Goal: Communication & Community: Answer question/provide support

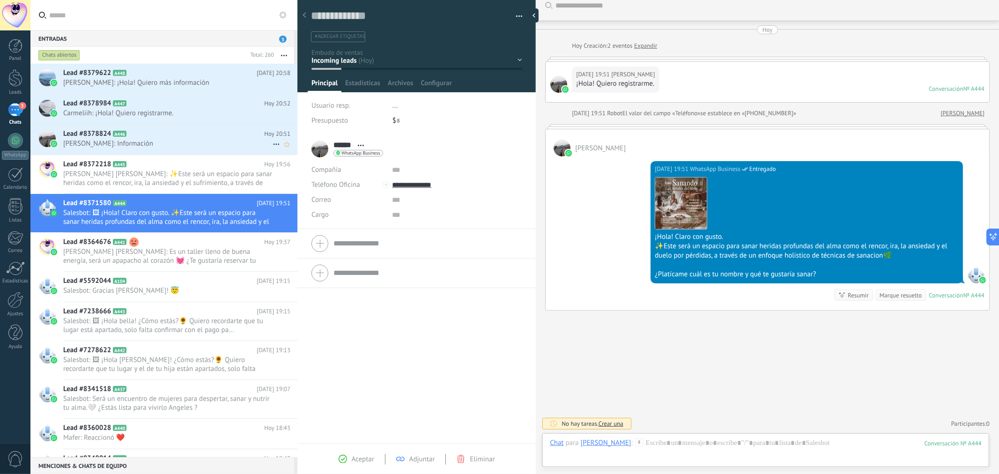
click at [140, 136] on h2 "Lead #8378824 A446" at bounding box center [163, 133] width 201 height 9
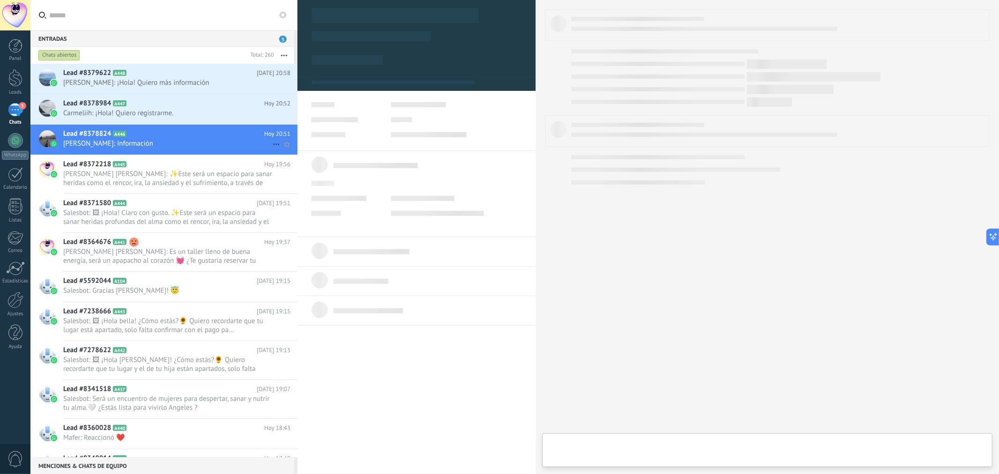
type textarea "**********"
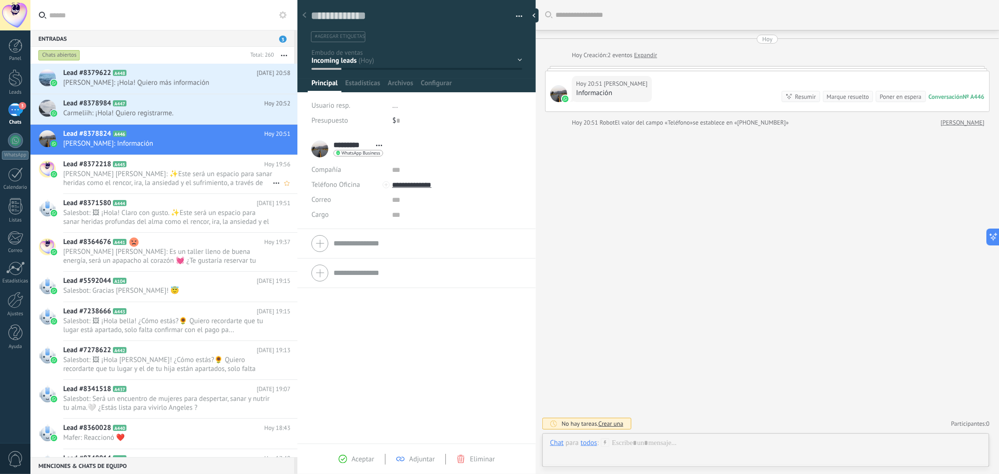
scroll to position [14, 0]
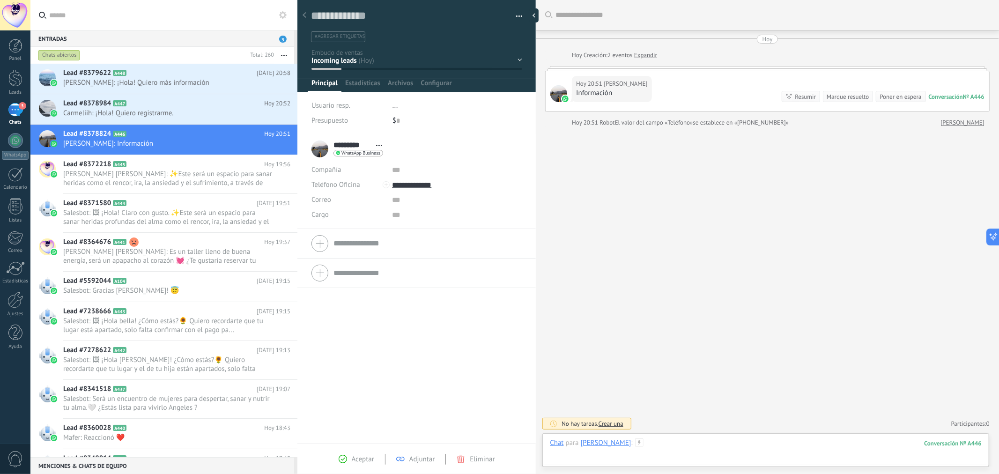
click at [667, 441] on div at bounding box center [766, 452] width 432 height 28
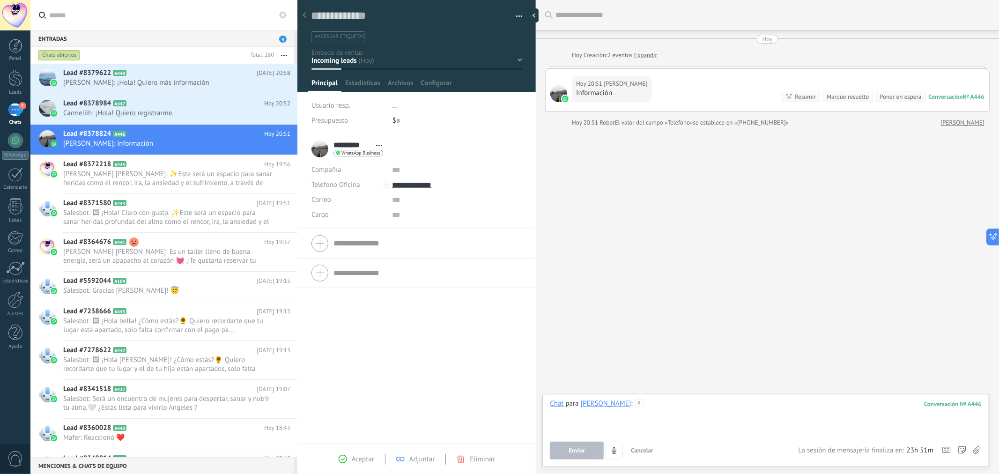
click at [650, 418] on div at bounding box center [766, 417] width 432 height 36
click at [650, 401] on div at bounding box center [766, 417] width 432 height 36
click at [650, 406] on div at bounding box center [766, 417] width 432 height 36
paste div
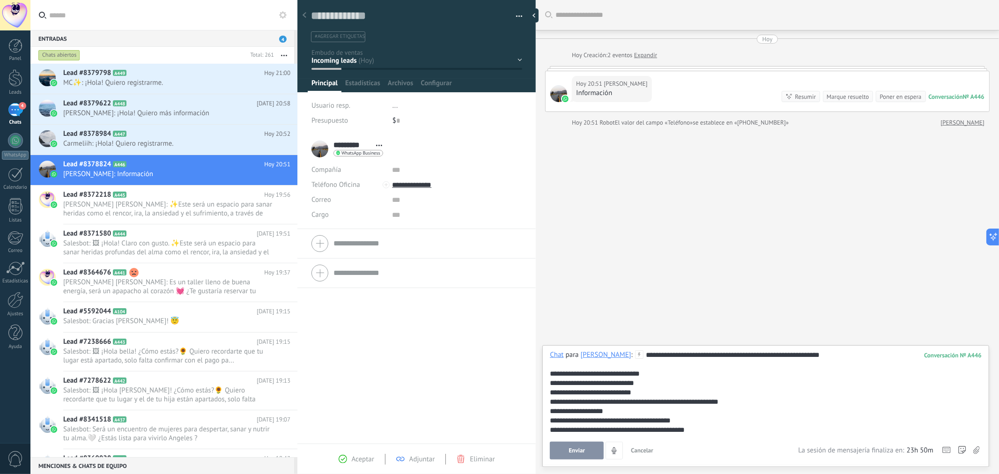
click at [582, 450] on span "Enviar" at bounding box center [577, 450] width 16 height 7
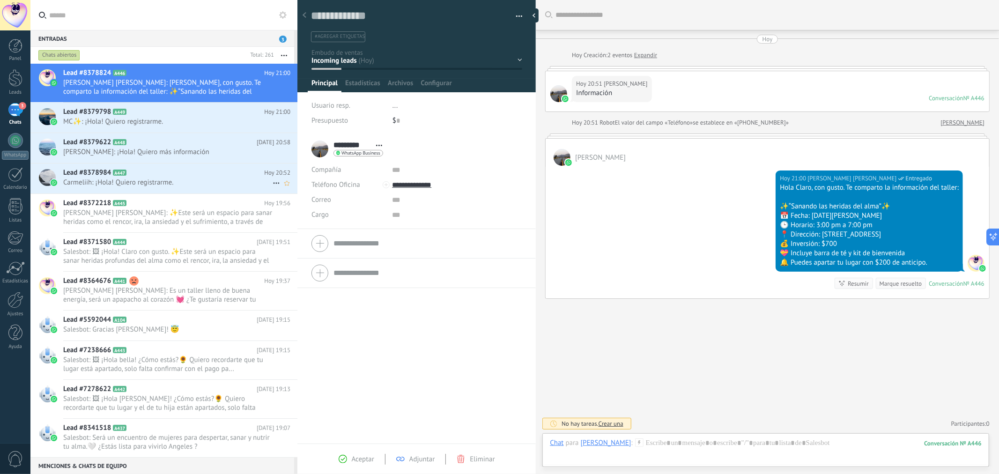
click at [192, 183] on span "Carmeliih: ¡Hola! Quiero registrarme." at bounding box center [167, 182] width 209 height 9
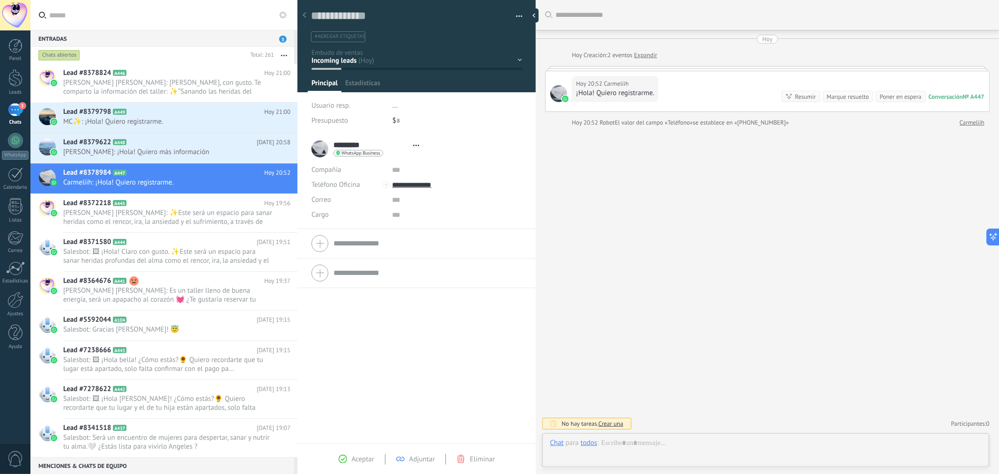
type textarea "**********"
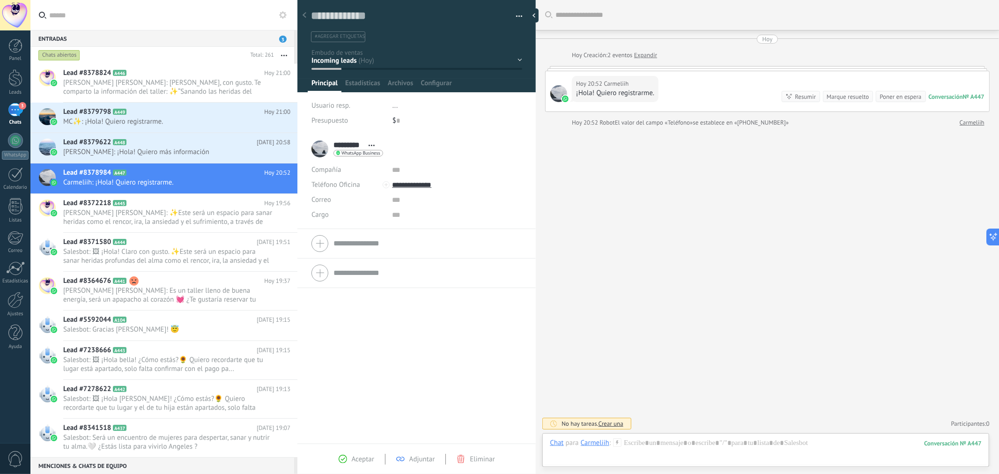
scroll to position [14, 0]
click at [706, 444] on div at bounding box center [766, 452] width 432 height 28
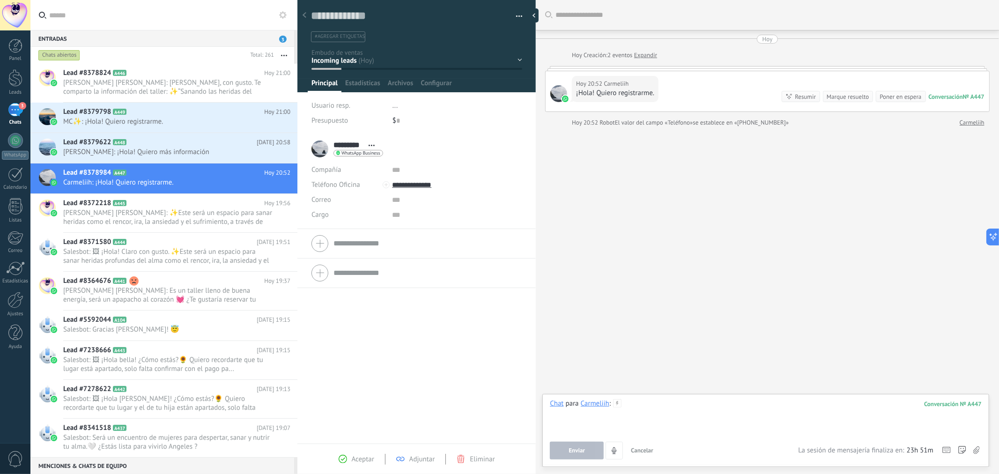
paste div
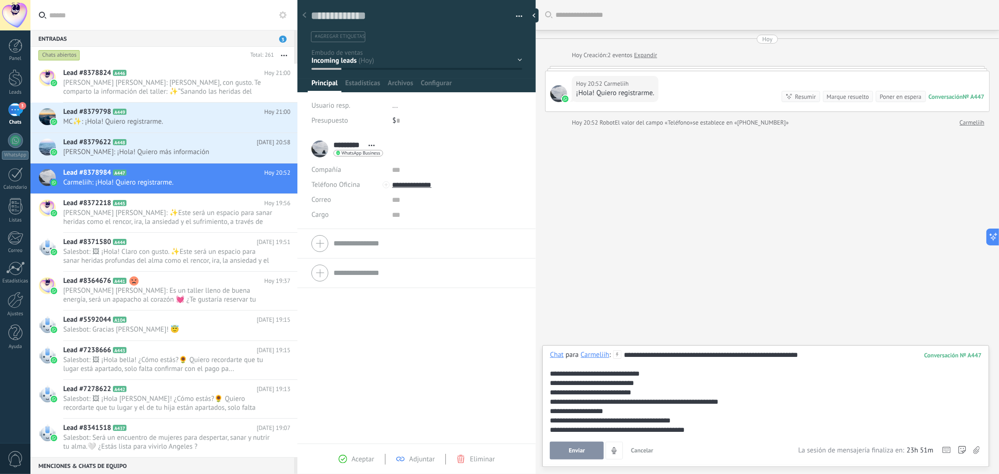
click at [570, 450] on span "Enviar" at bounding box center [577, 450] width 16 height 7
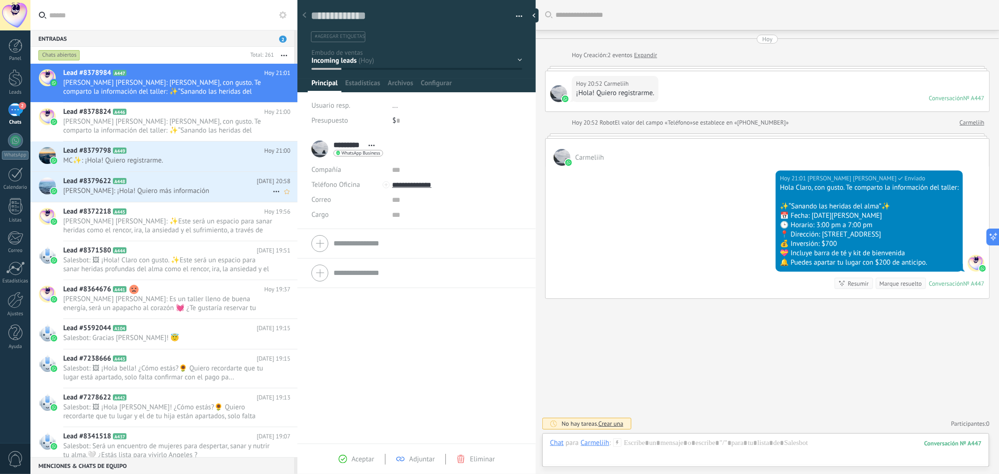
click at [167, 183] on h2 "Lead #8379622 A448" at bounding box center [159, 181] width 193 height 9
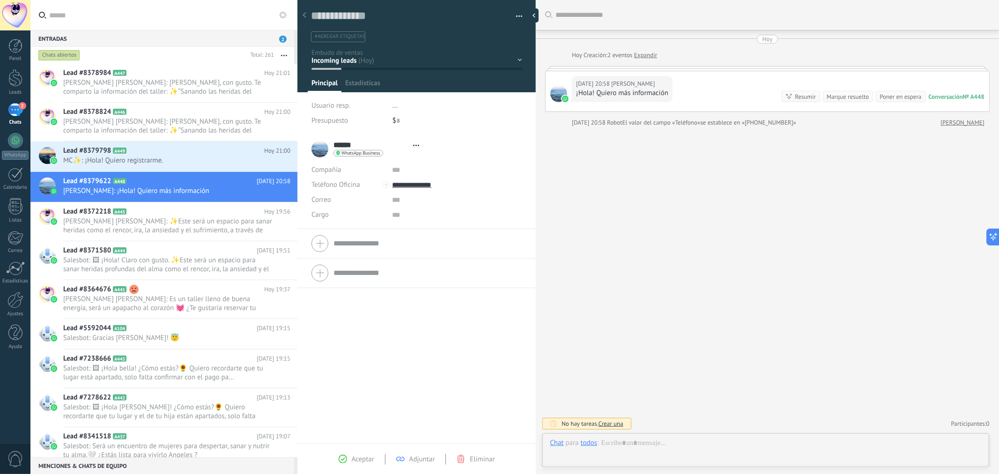
type textarea "**********"
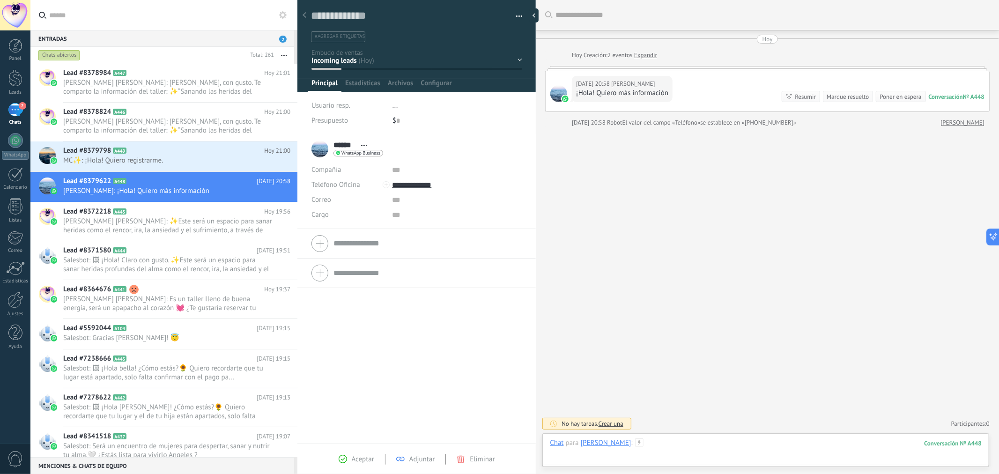
click at [669, 439] on div at bounding box center [766, 452] width 432 height 28
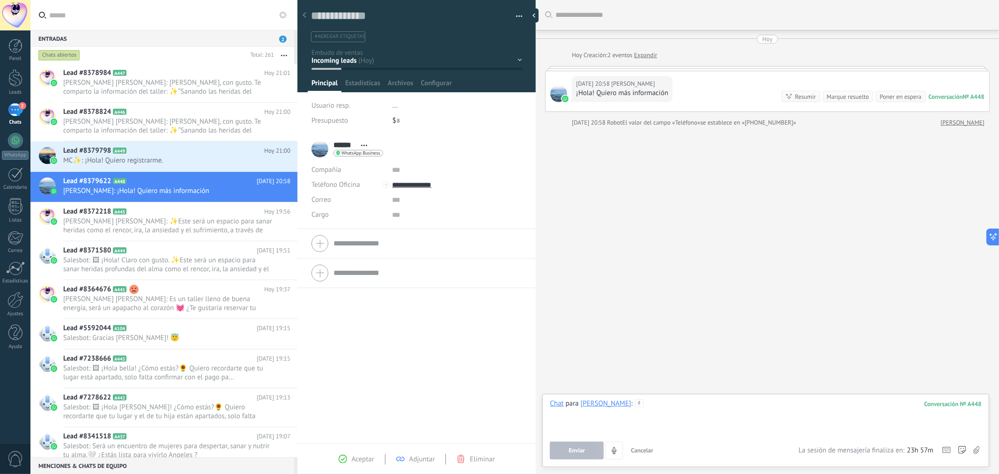
click at [652, 413] on div at bounding box center [766, 417] width 432 height 36
paste div
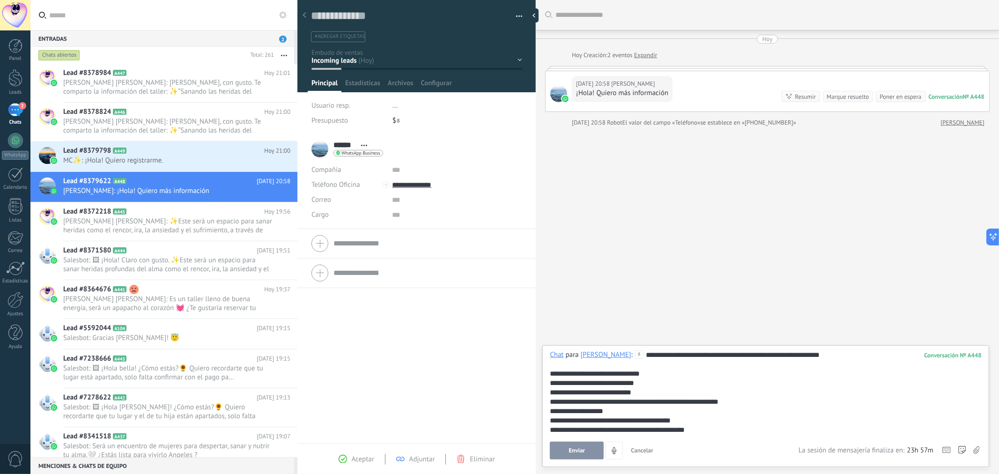
click at [584, 448] on span "Enviar" at bounding box center [577, 450] width 16 height 7
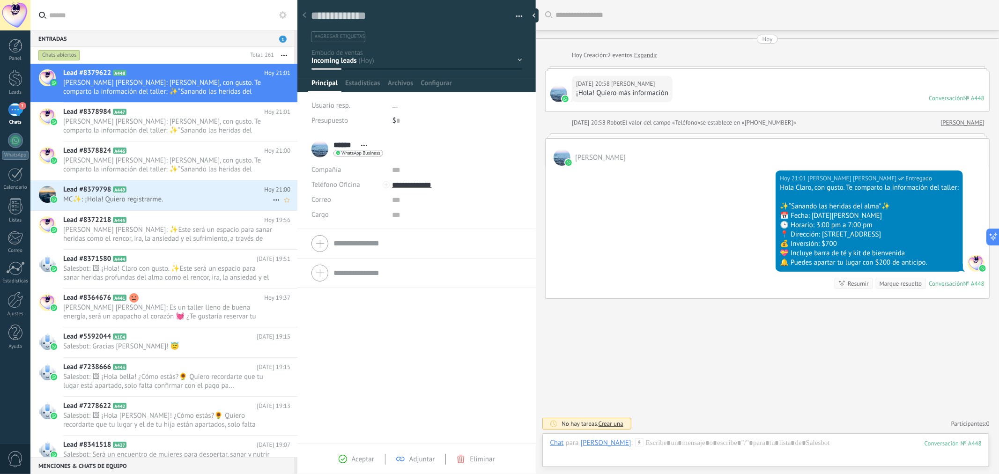
click at [167, 192] on h2 "Lead #8379798 A449" at bounding box center [163, 189] width 201 height 9
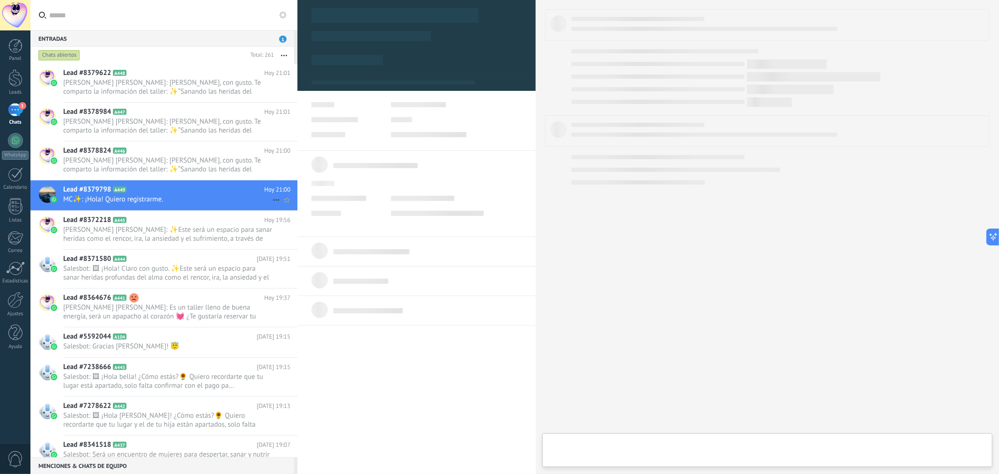
type textarea "**********"
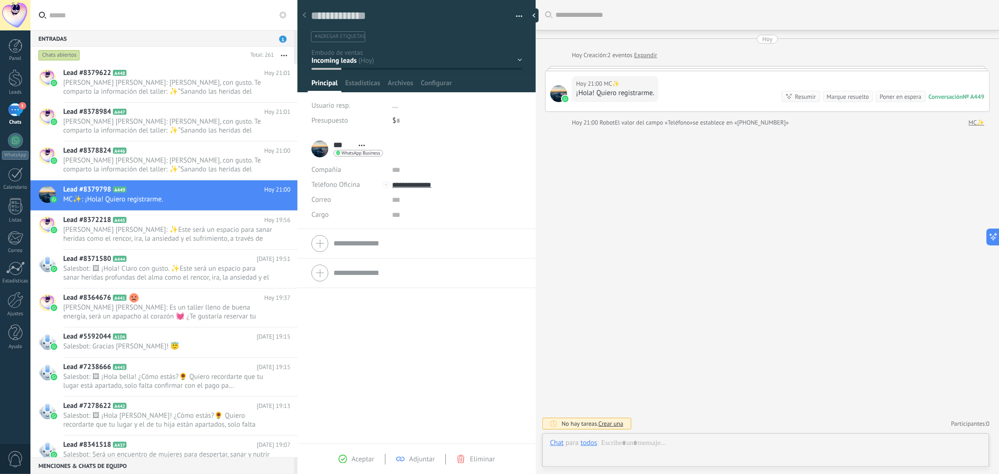
scroll to position [14, 0]
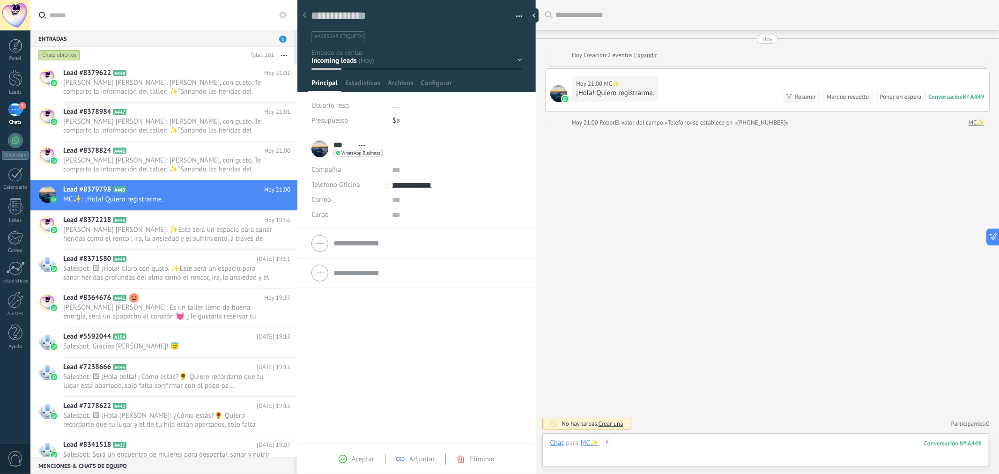
click at [679, 440] on div at bounding box center [766, 452] width 432 height 28
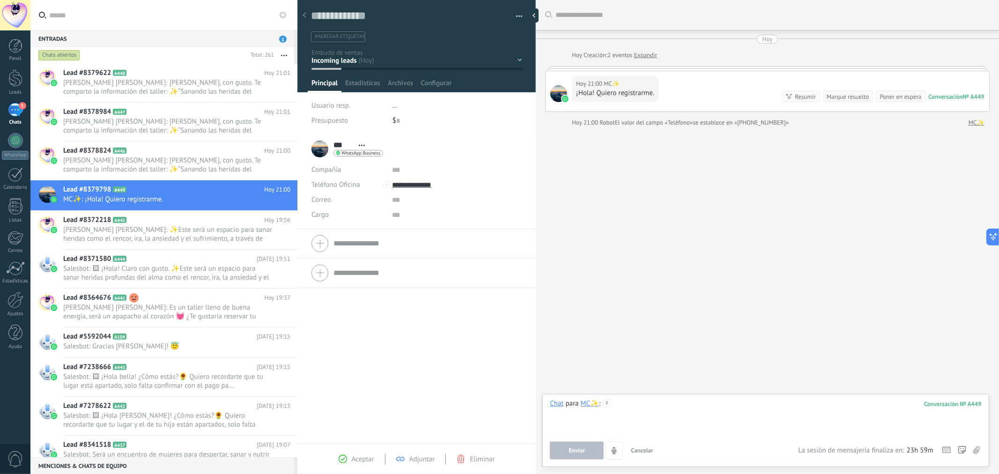
click at [647, 401] on div at bounding box center [766, 417] width 432 height 36
paste div
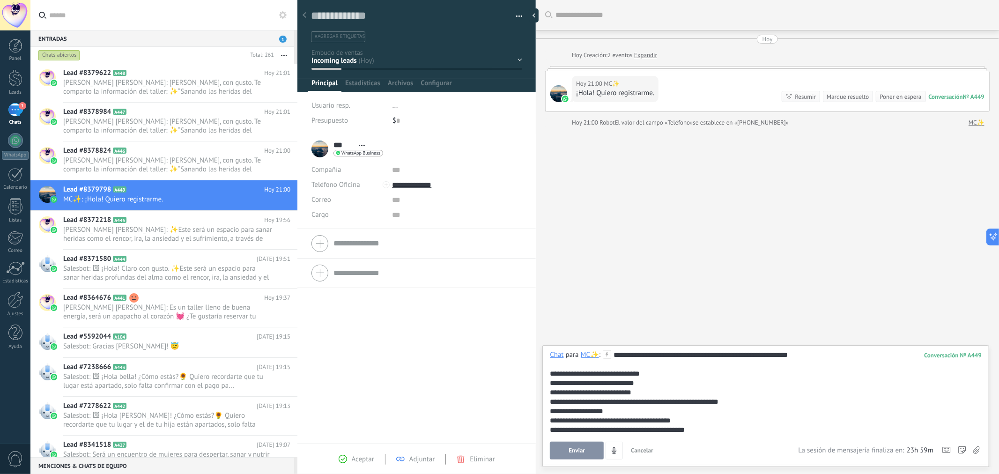
click at [580, 450] on span "Enviar" at bounding box center [577, 450] width 16 height 7
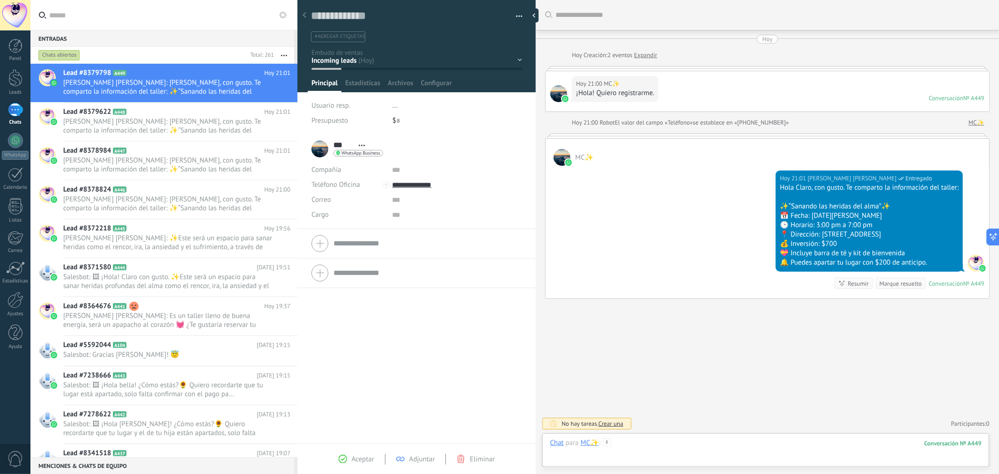
click at [771, 449] on div at bounding box center [766, 452] width 432 height 28
click at [0, 0] on div "Enviar Cancelar Rastrear clics en links ? Reducir links largos y rastrear clics…" at bounding box center [0, 0] width 0 height 0
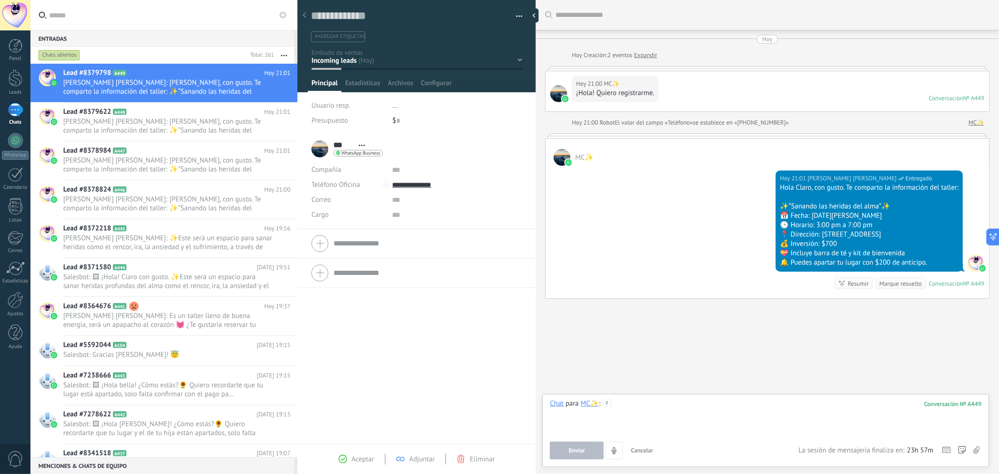
click at [672, 407] on div at bounding box center [766, 417] width 432 height 36
paste div
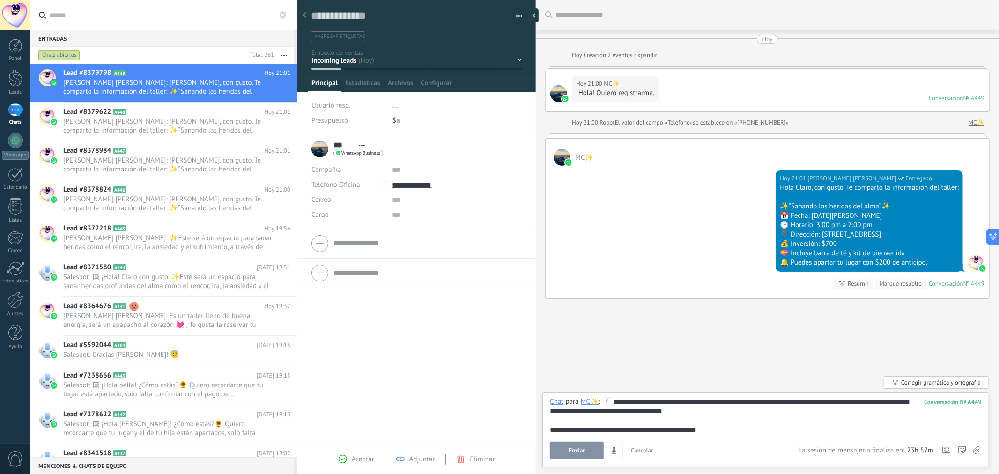
click at [570, 452] on span "Enviar" at bounding box center [577, 450] width 16 height 7
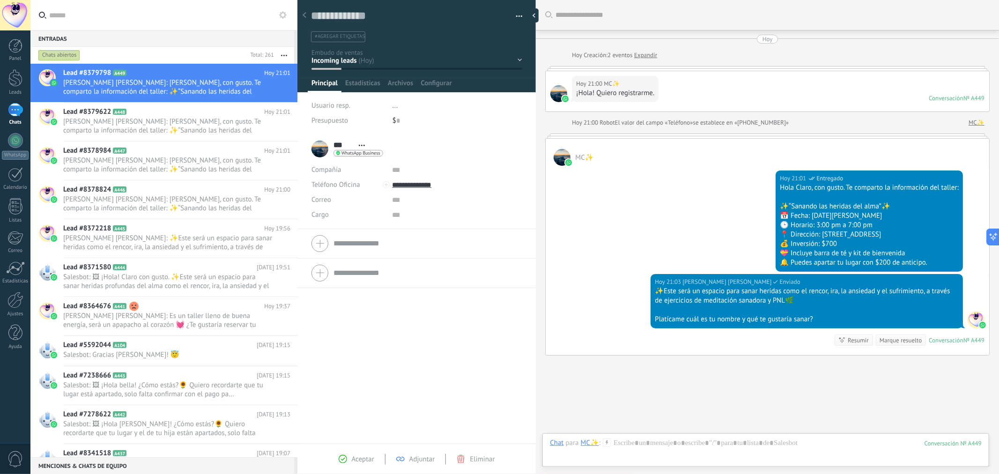
scroll to position [45, 0]
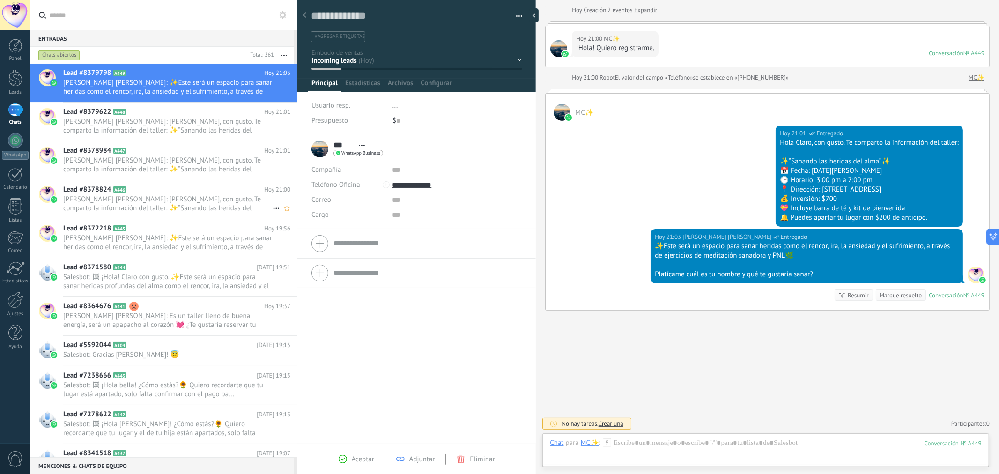
click at [158, 199] on span "[PERSON_NAME] [PERSON_NAME]: [PERSON_NAME], con gusto. Te comparto la informaci…" at bounding box center [167, 204] width 209 height 18
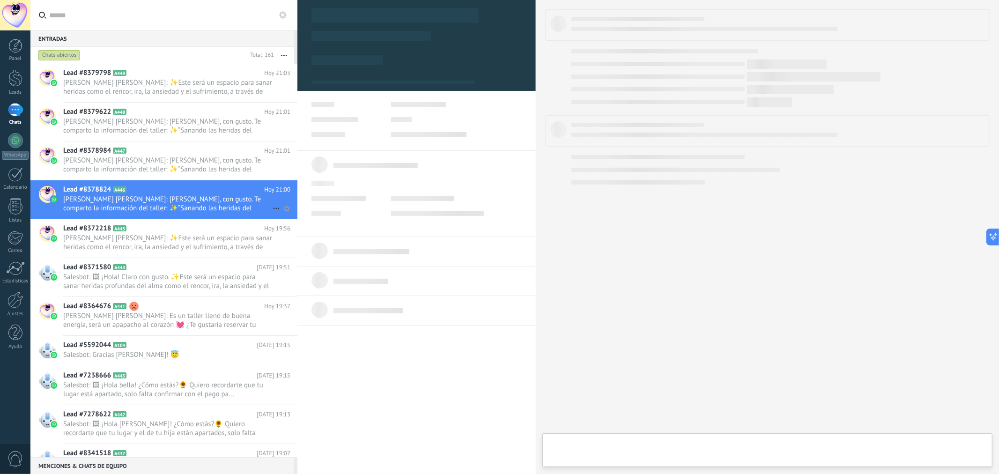
type textarea "**********"
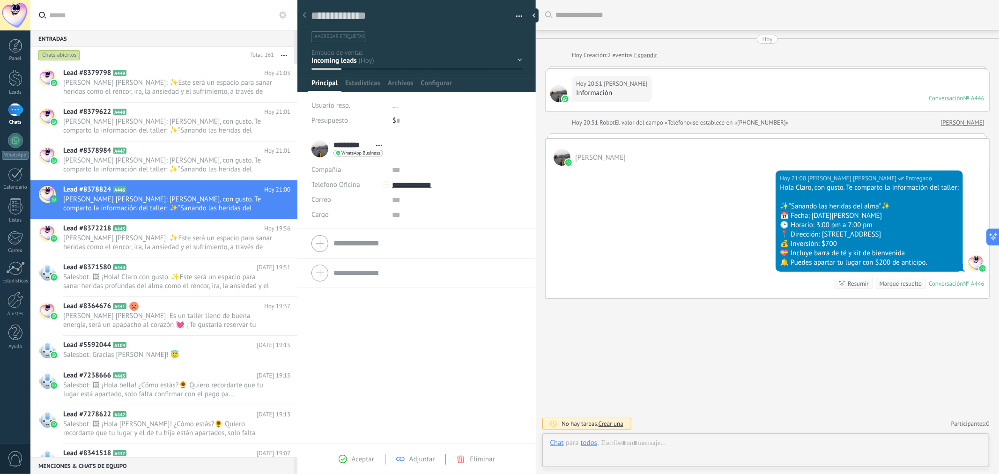
scroll to position [14, 0]
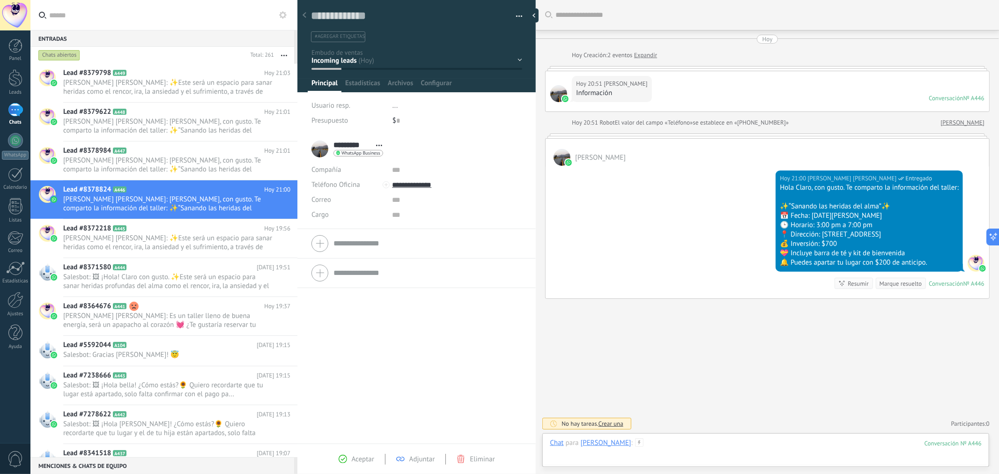
click at [646, 449] on div at bounding box center [766, 452] width 432 height 28
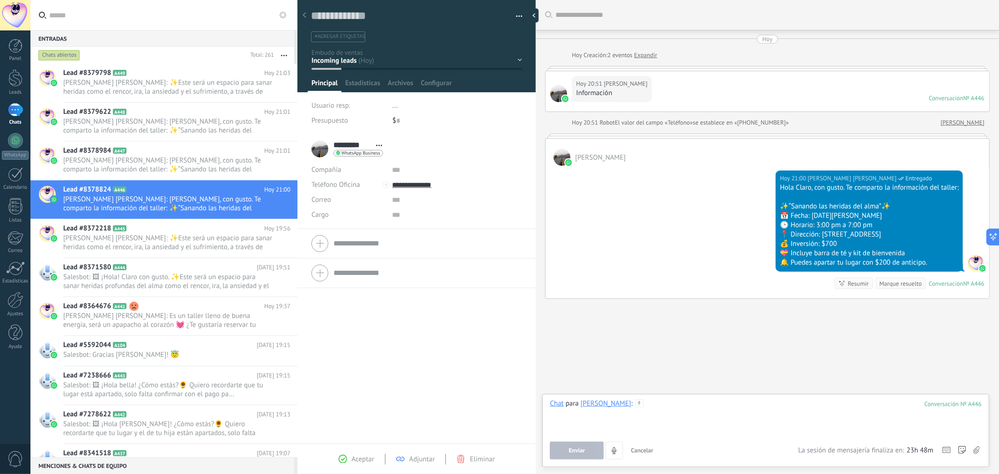
click at [663, 424] on div at bounding box center [766, 417] width 432 height 36
paste div
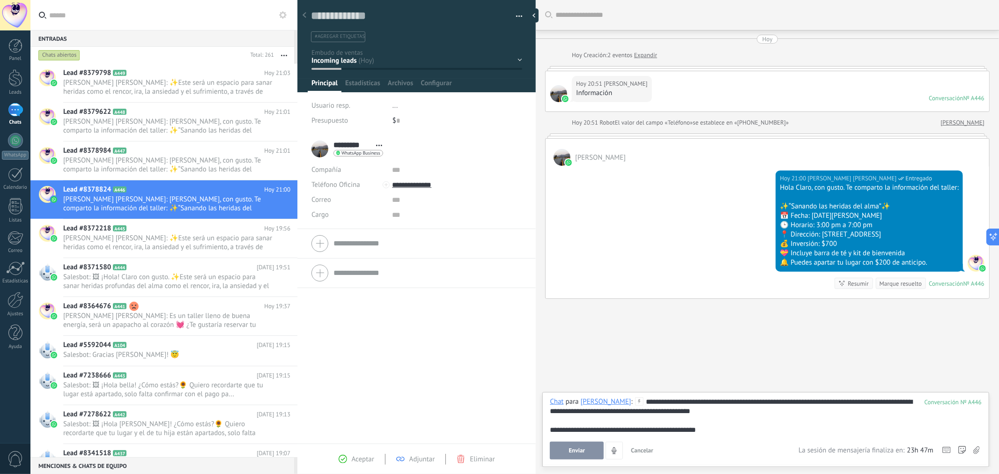
click at [582, 456] on button "Enviar" at bounding box center [577, 450] width 54 height 18
click at [605, 456] on button "4" at bounding box center [613, 450] width 17 height 18
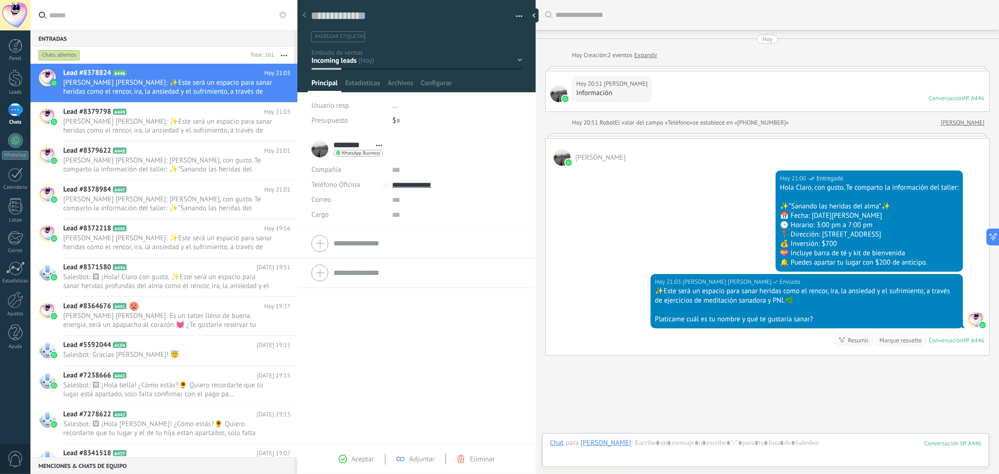
scroll to position [45, 0]
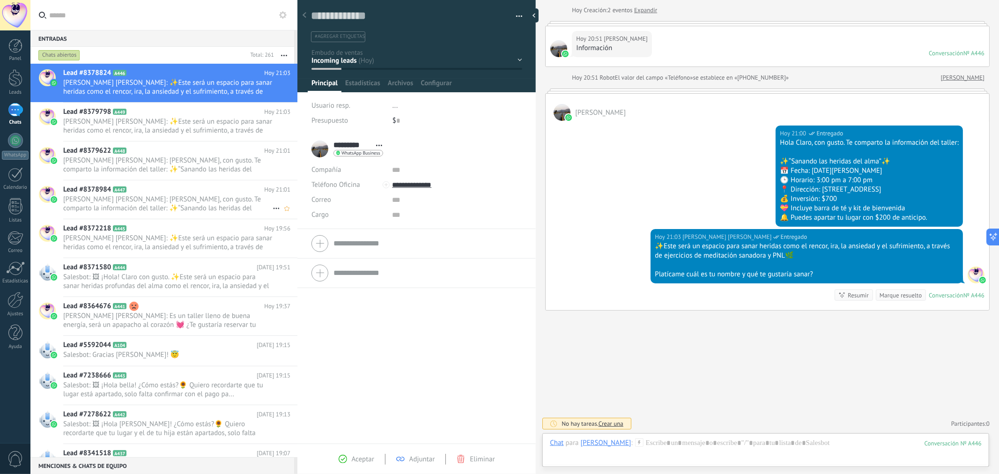
click at [210, 202] on span "[PERSON_NAME] [PERSON_NAME]: [PERSON_NAME], con gusto. Te comparto la informaci…" at bounding box center [167, 204] width 209 height 18
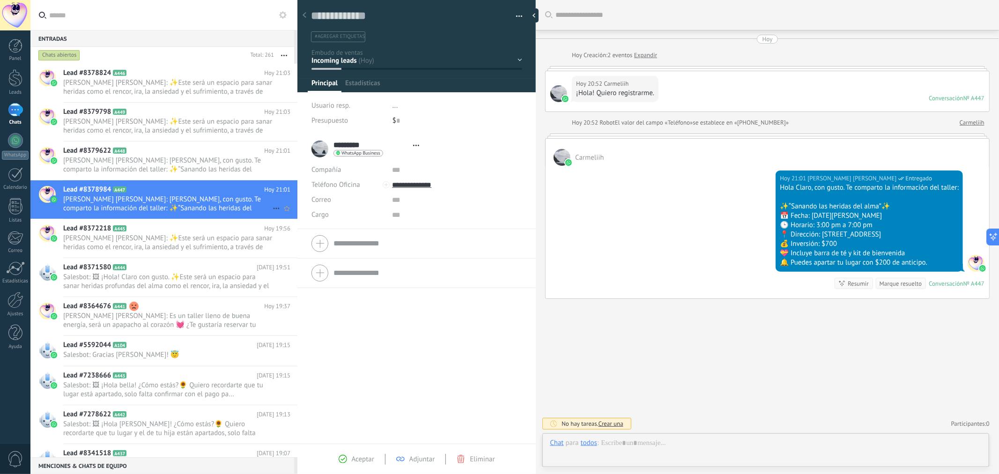
type textarea "**********"
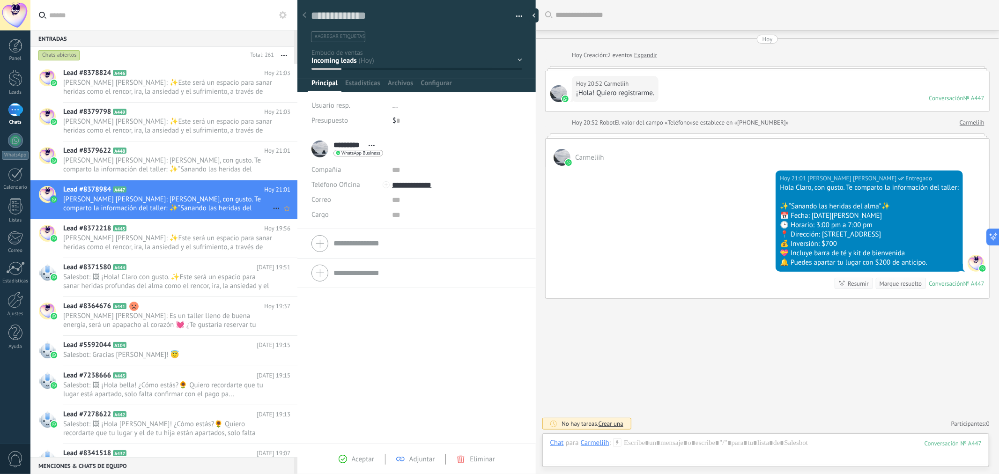
scroll to position [14, 0]
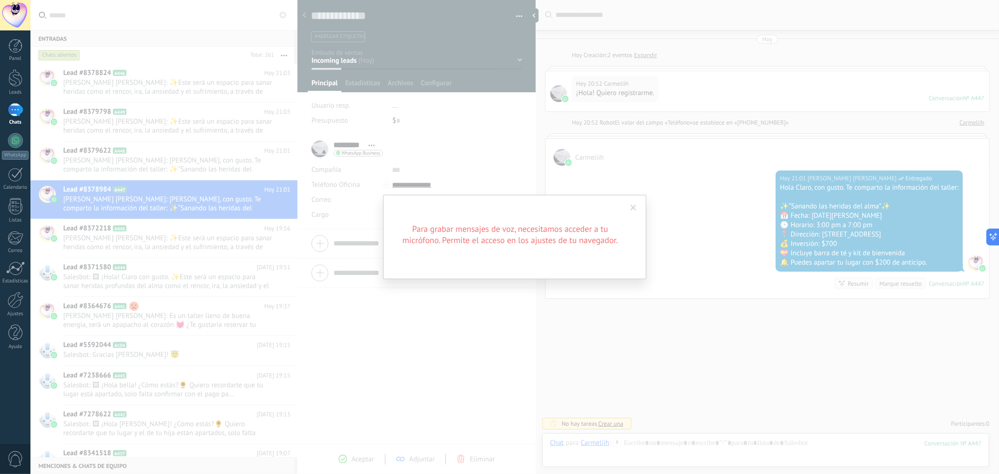
click at [633, 209] on span at bounding box center [633, 208] width 6 height 7
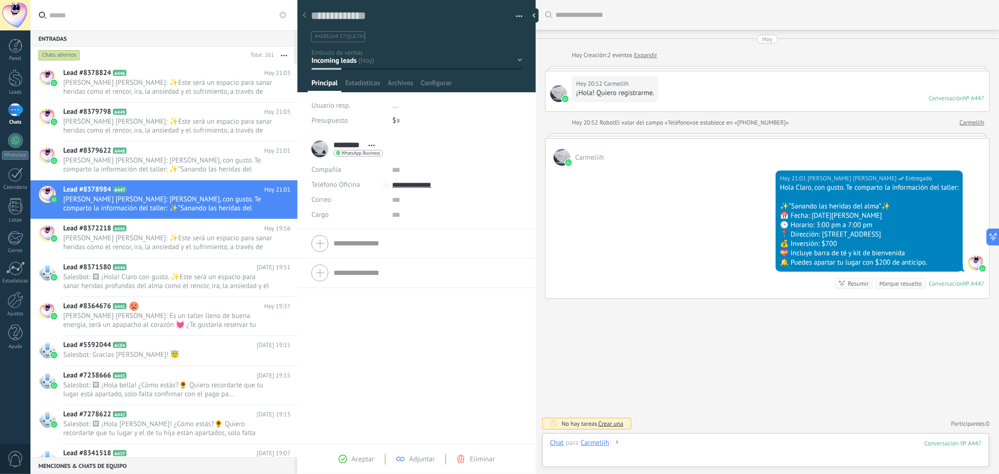
click at [832, 439] on div at bounding box center [766, 452] width 432 height 28
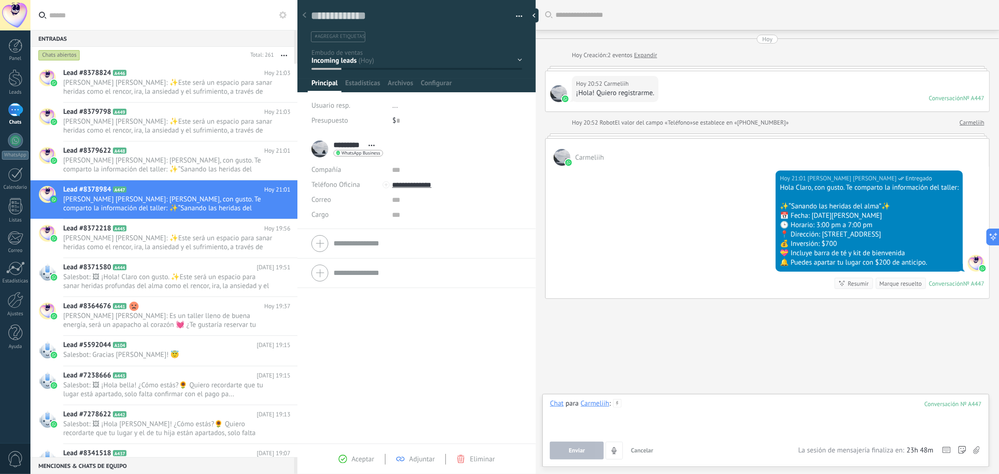
paste div
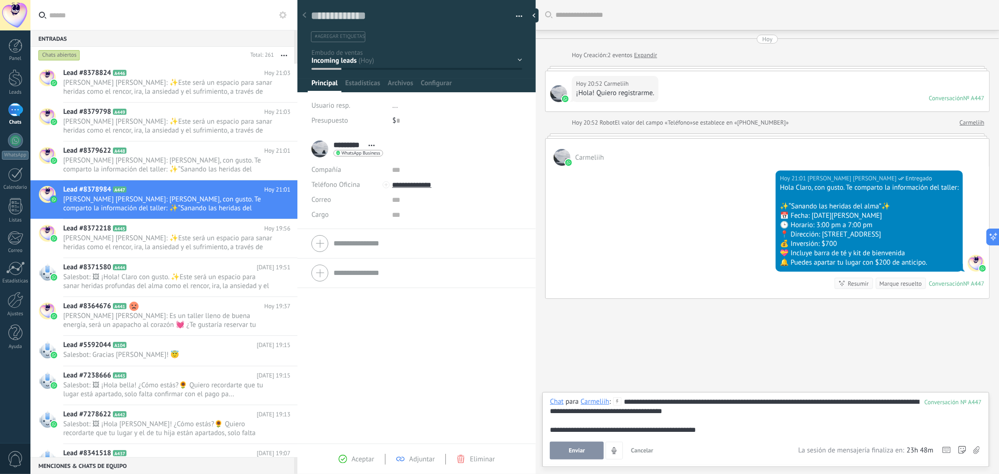
click at [596, 444] on button "Enviar" at bounding box center [577, 450] width 54 height 18
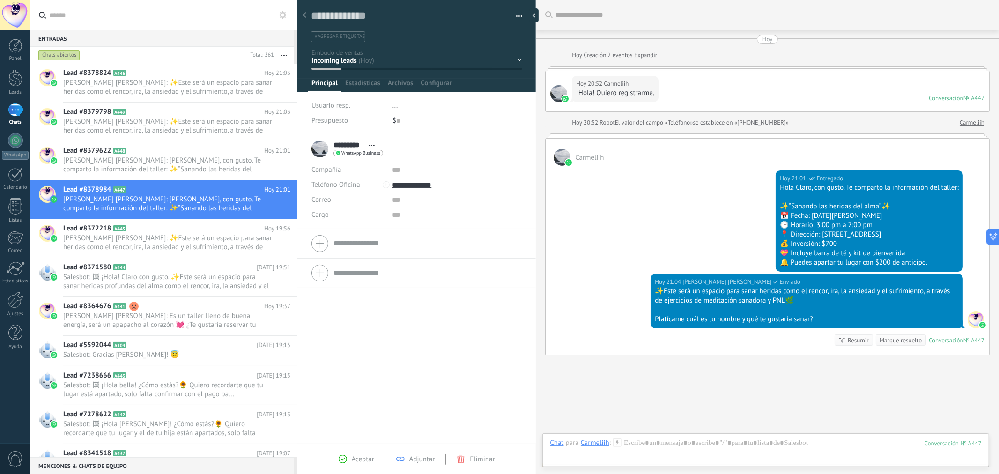
scroll to position [45, 0]
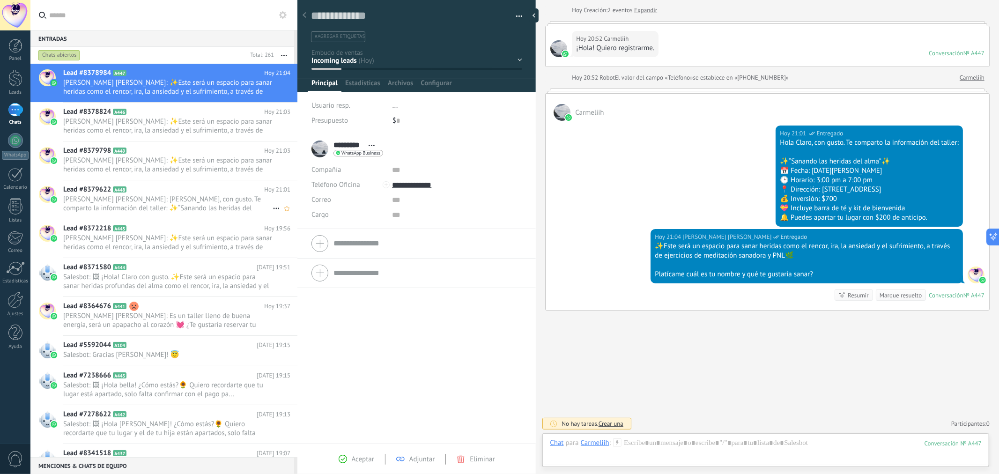
click at [190, 190] on h2 "Lead #8379622 A448" at bounding box center [163, 189] width 201 height 9
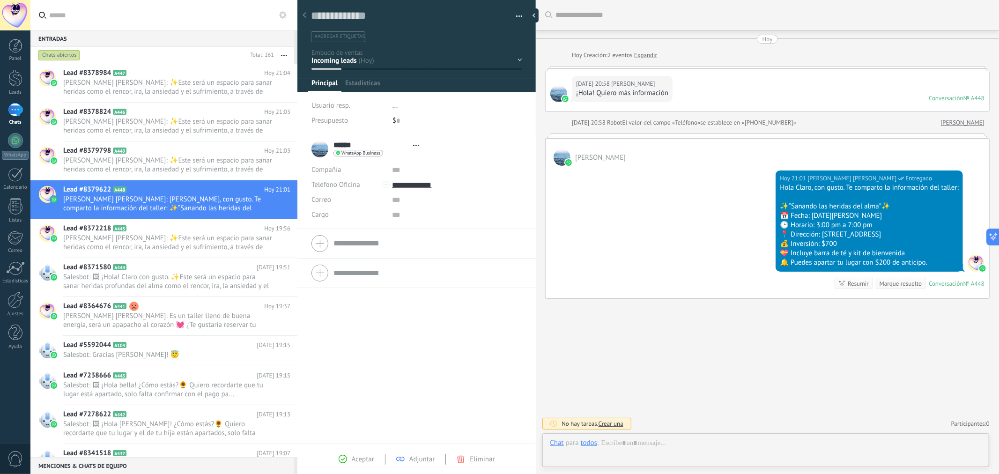
type textarea "**********"
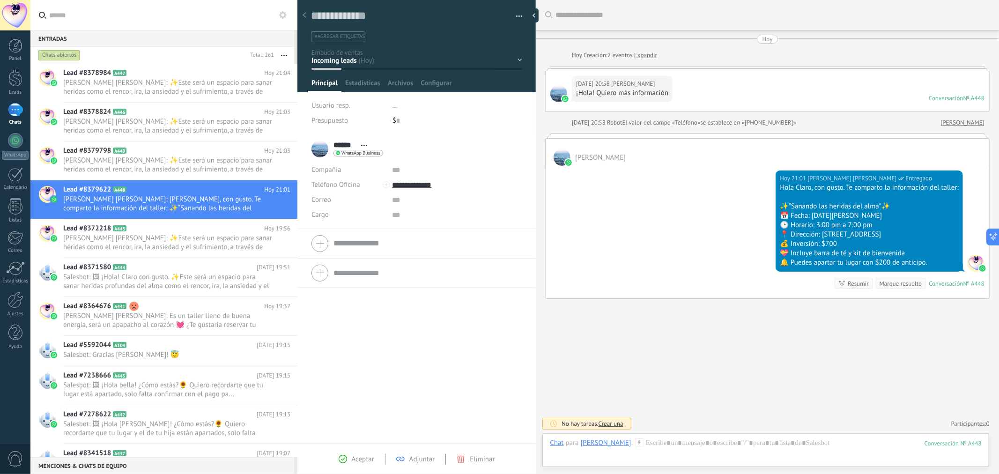
scroll to position [14, 0]
click at [704, 439] on div at bounding box center [766, 452] width 432 height 28
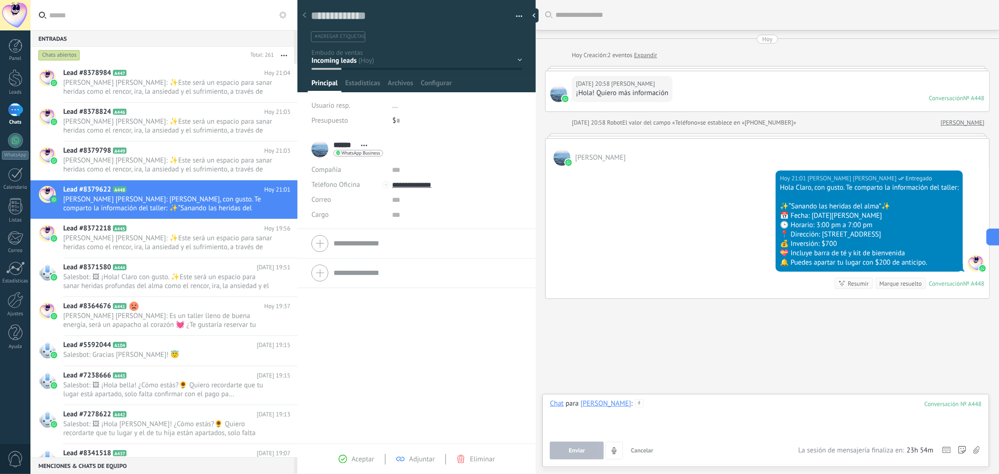
click at [695, 412] on div at bounding box center [766, 417] width 432 height 36
paste div
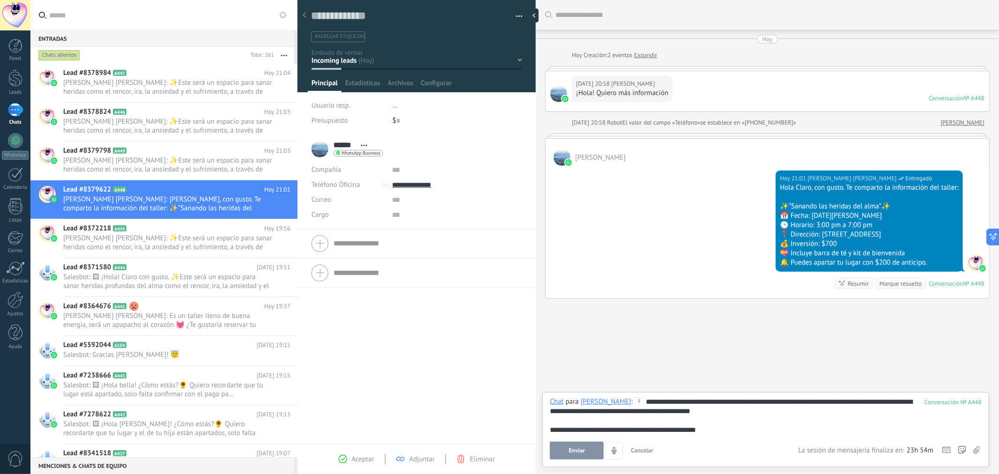
click at [587, 449] on button "Enviar" at bounding box center [577, 450] width 54 height 18
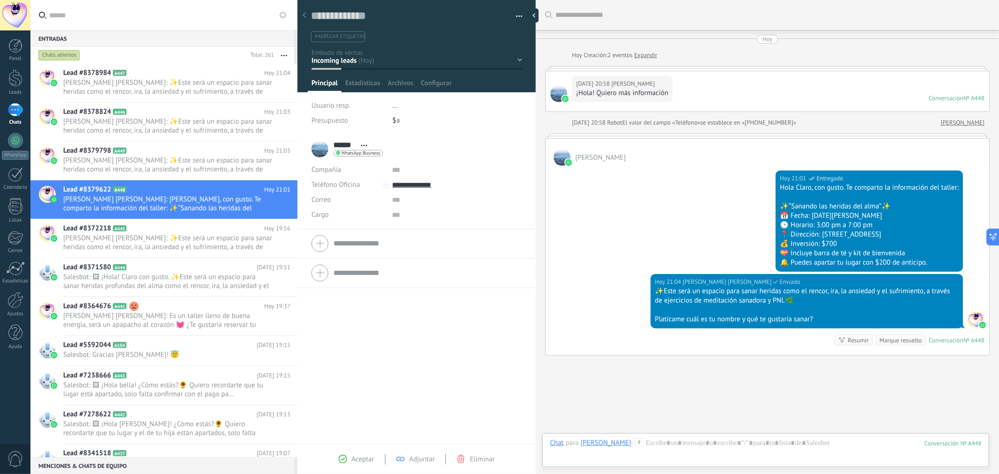
scroll to position [45, 0]
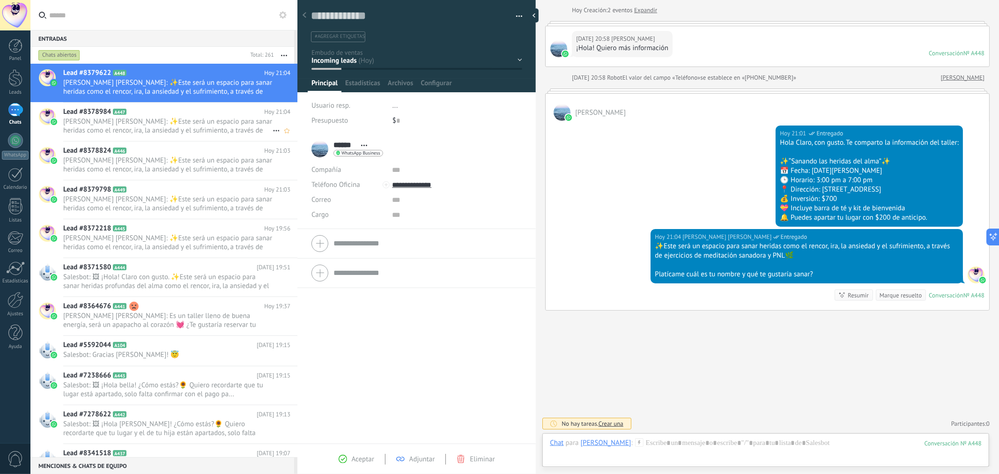
click at [162, 115] on h2 "Lead #8378984 A447" at bounding box center [163, 111] width 201 height 9
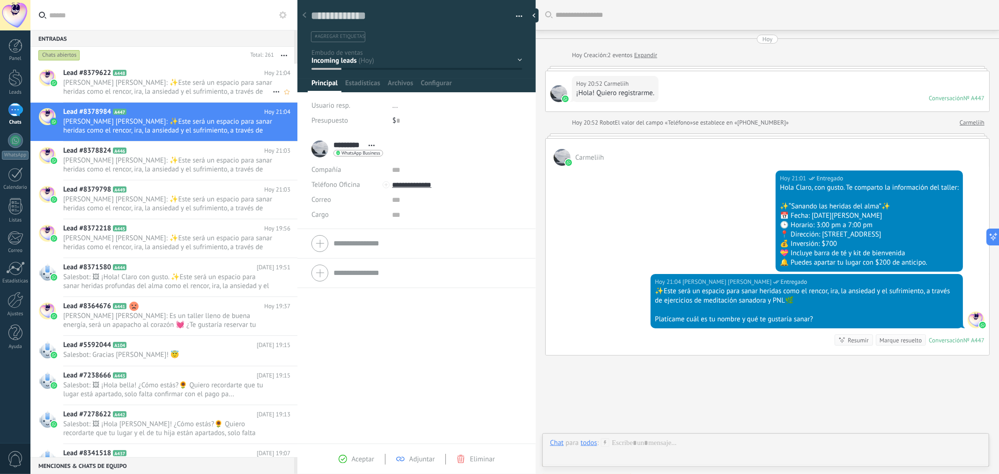
scroll to position [14, 0]
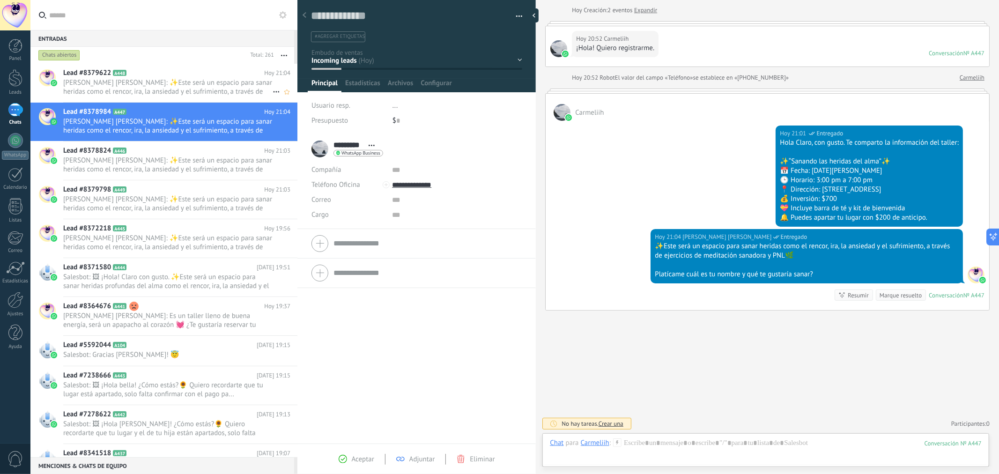
click at [161, 72] on h2 "Lead #8379622 A448" at bounding box center [163, 72] width 201 height 9
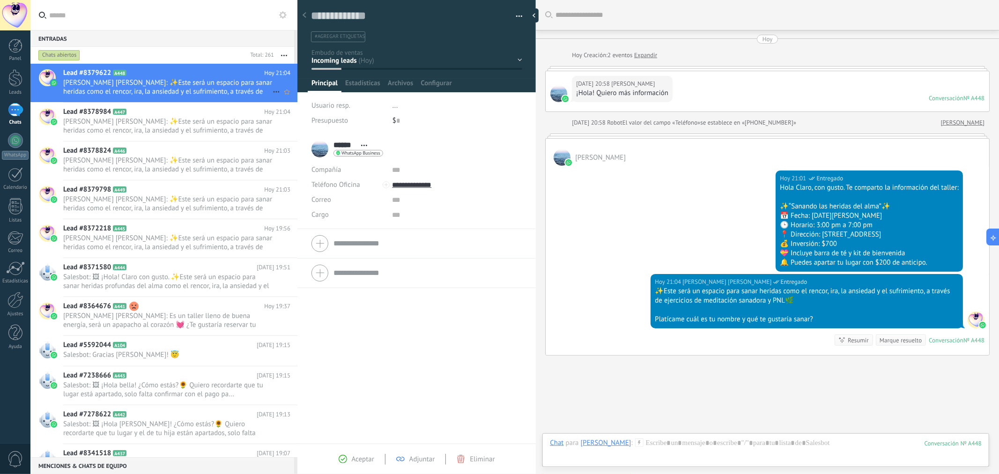
scroll to position [14, 0]
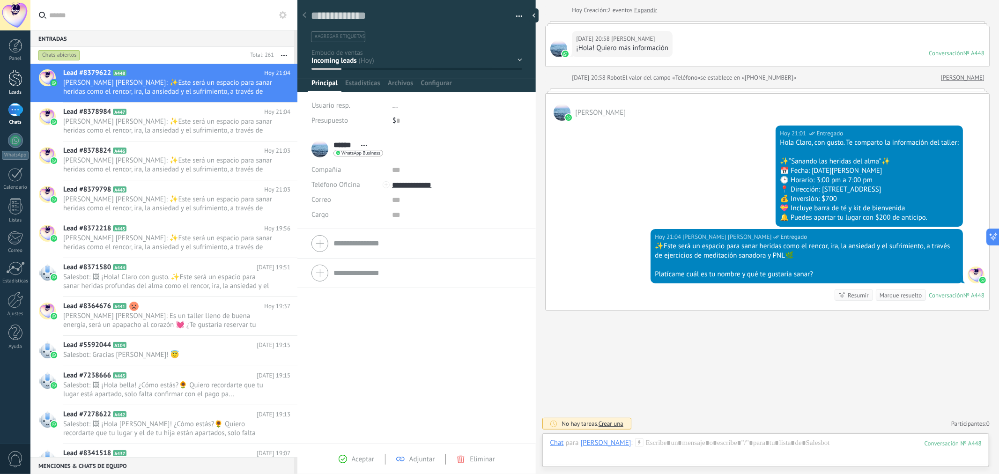
click at [12, 76] on div at bounding box center [15, 77] width 14 height 17
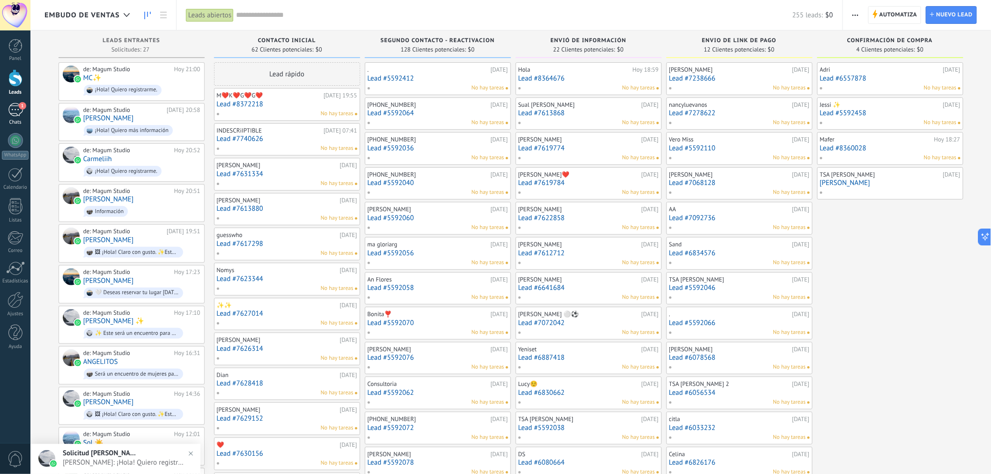
click at [15, 115] on div "1" at bounding box center [15, 110] width 15 height 14
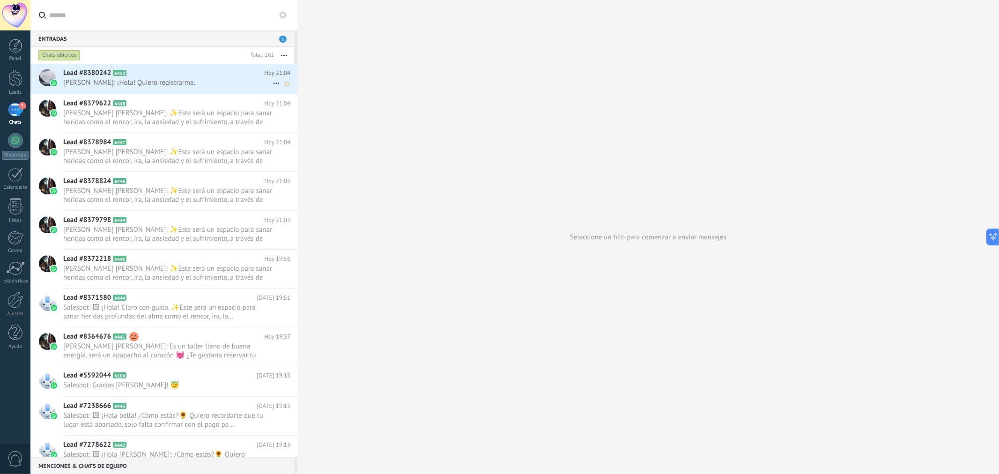
click at [184, 76] on h2 "Lead #8380242 A450" at bounding box center [163, 72] width 201 height 9
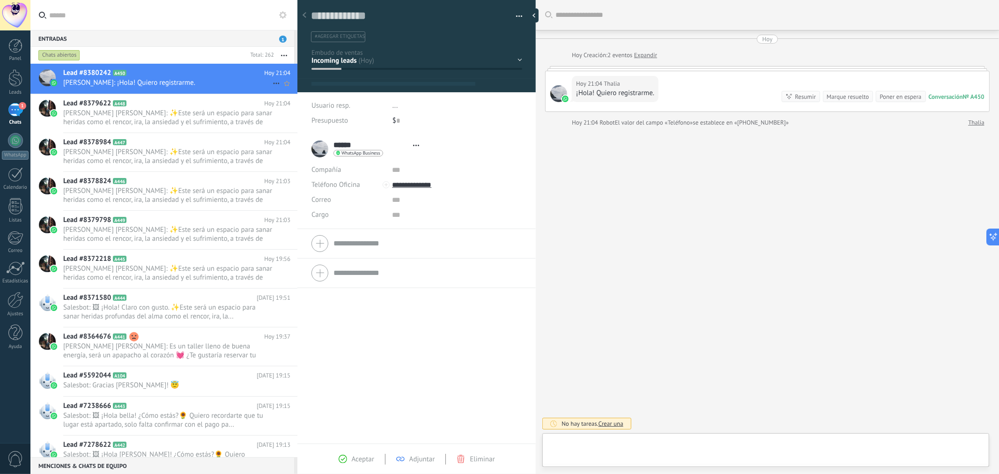
type textarea "**********"
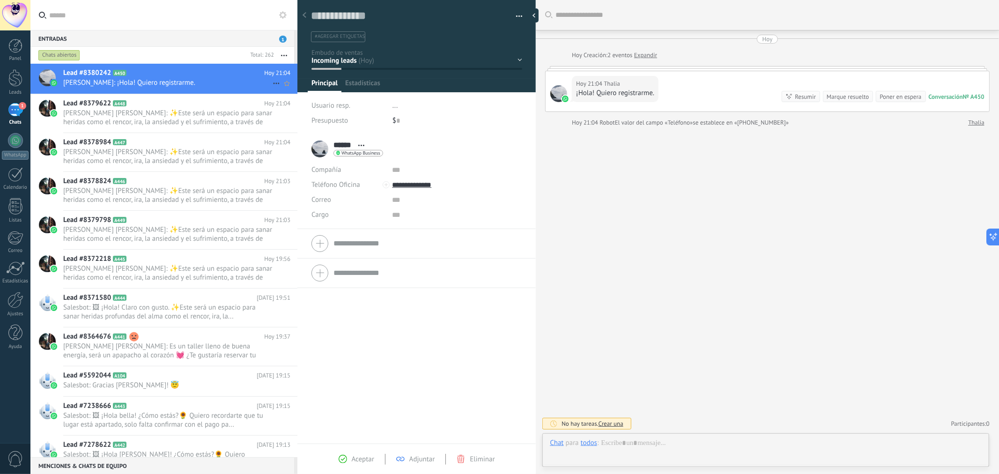
scroll to position [14, 0]
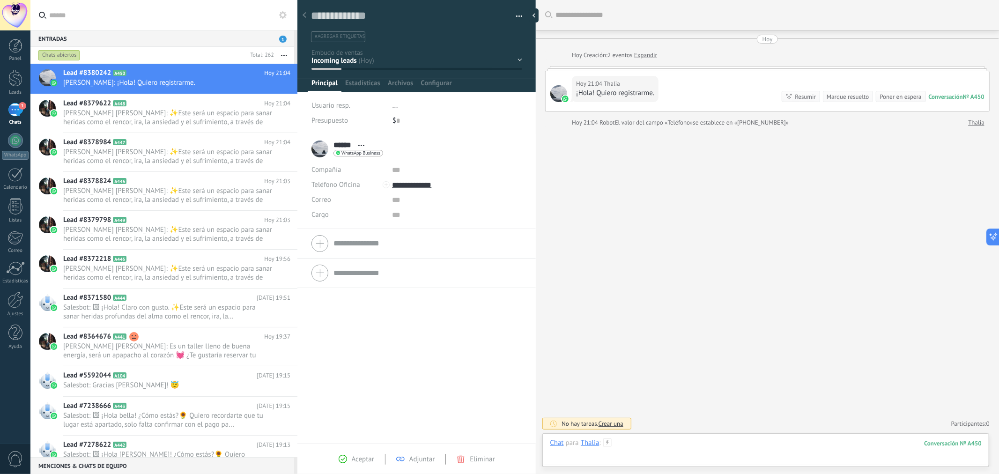
click at [695, 438] on div at bounding box center [766, 452] width 432 height 28
click at [695, 438] on div "Chat para [GEOGRAPHIC_DATA] : 450 Enviar Cancelar Rastrear clics en links ? Red…" at bounding box center [766, 452] width 432 height 28
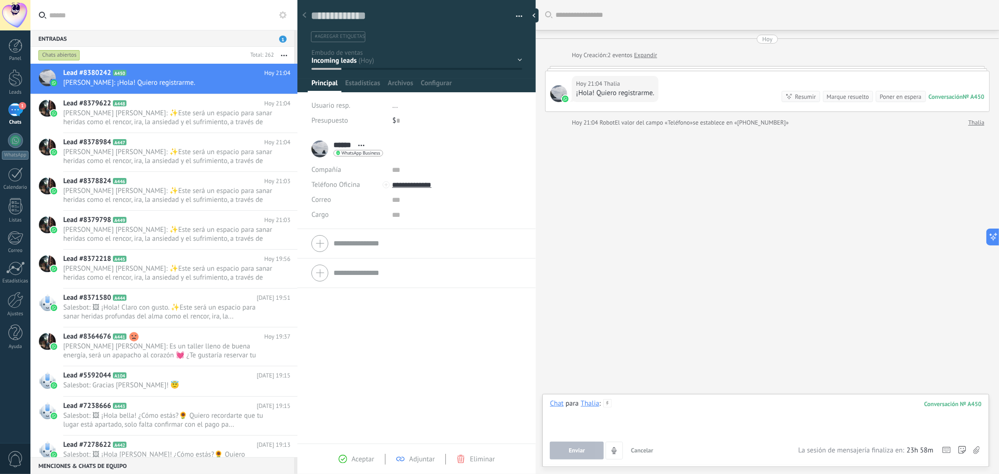
click at [657, 409] on div at bounding box center [766, 417] width 432 height 36
click at [654, 409] on div at bounding box center [766, 417] width 432 height 36
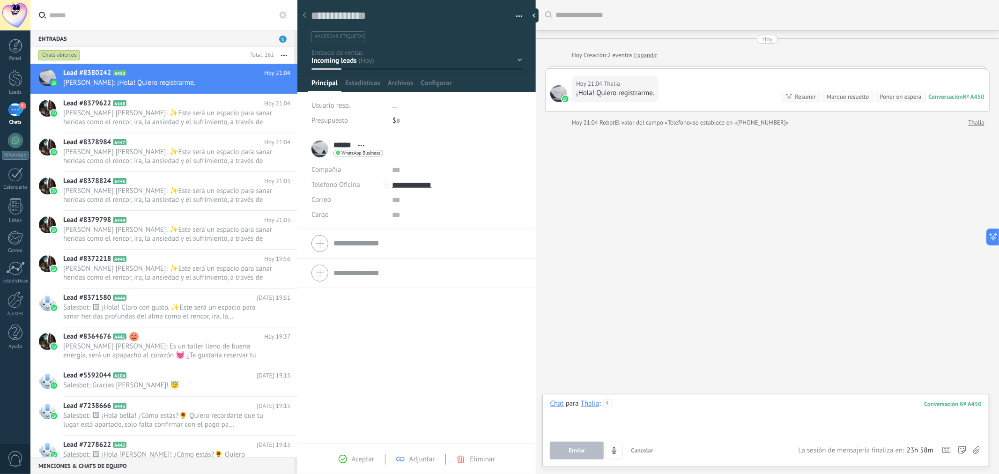
click at [654, 409] on div at bounding box center [766, 417] width 432 height 36
click at [625, 400] on div at bounding box center [766, 417] width 432 height 36
click at [620, 399] on div at bounding box center [766, 417] width 432 height 36
paste div
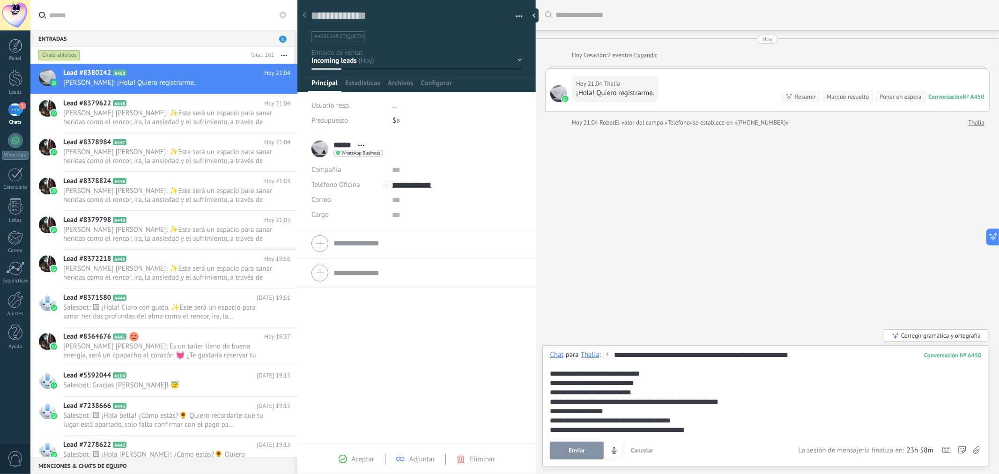
click at [567, 450] on button "Enviar" at bounding box center [577, 450] width 54 height 18
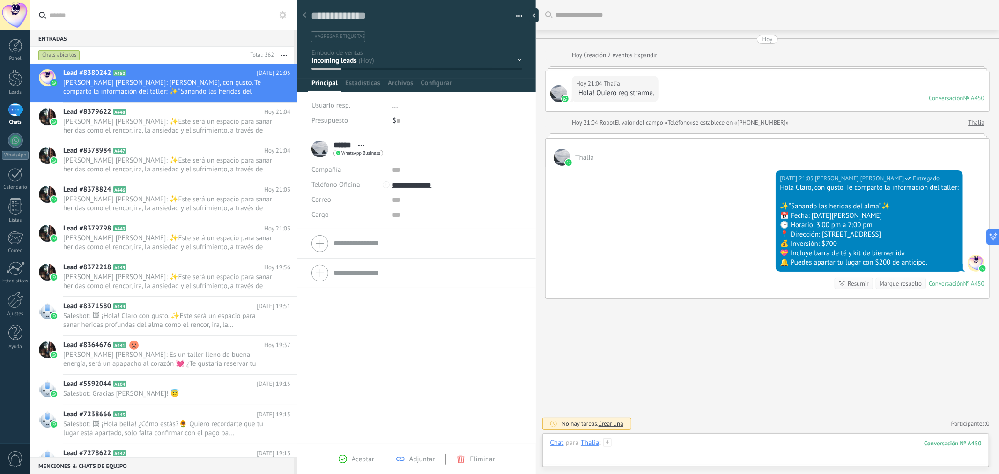
click at [670, 442] on div at bounding box center [766, 452] width 432 height 28
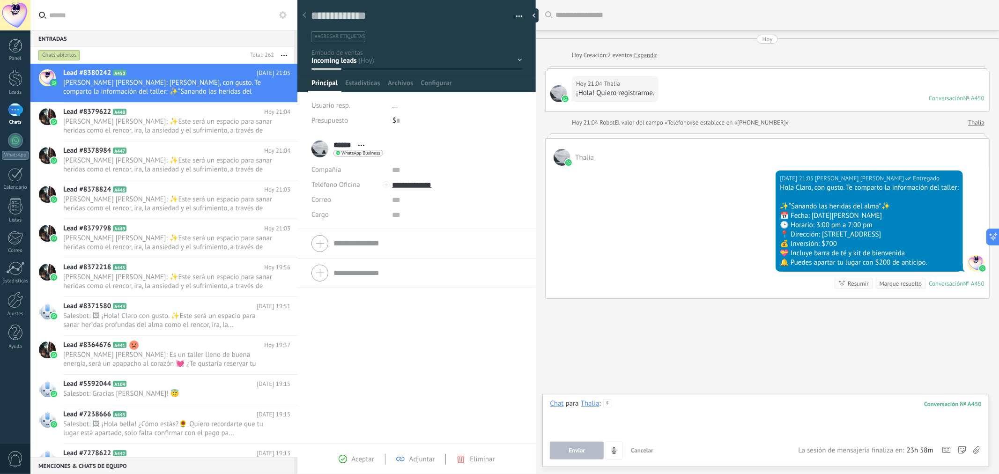
click at [656, 408] on div at bounding box center [766, 417] width 432 height 36
click at [639, 413] on div at bounding box center [766, 417] width 432 height 36
click at [636, 411] on div at bounding box center [766, 417] width 432 height 36
paste div
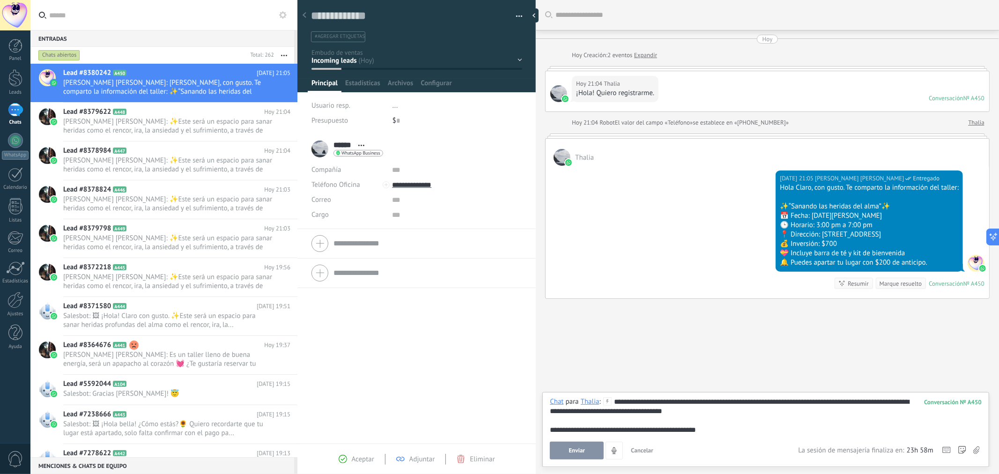
click at [581, 443] on button "Enviar" at bounding box center [577, 450] width 54 height 18
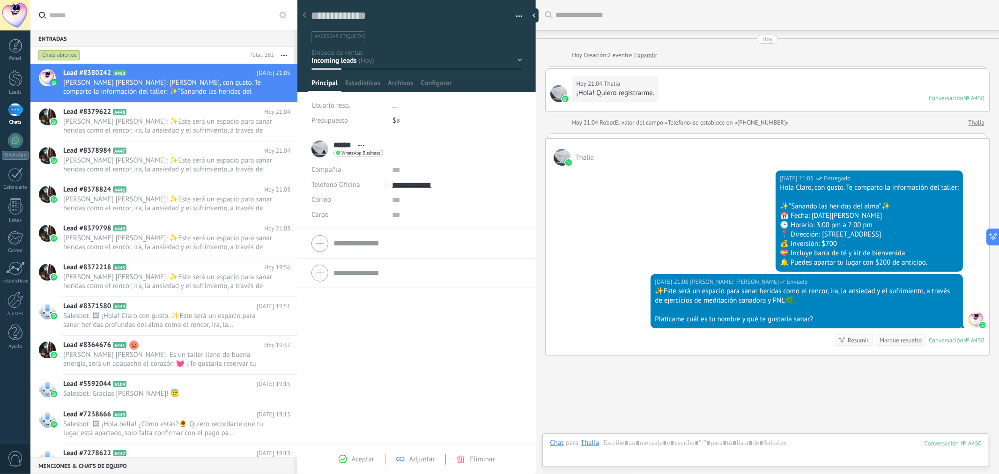
scroll to position [45, 0]
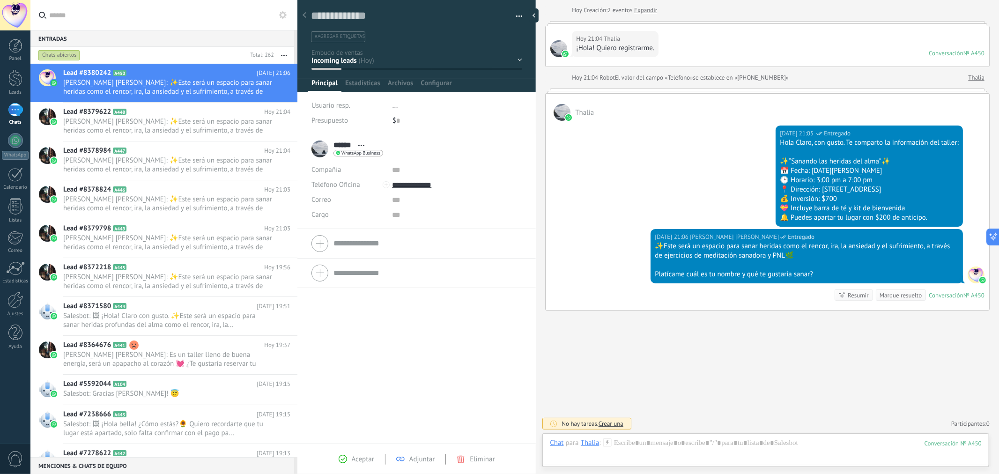
click at [23, 109] on link "1 Chats" at bounding box center [15, 114] width 30 height 22
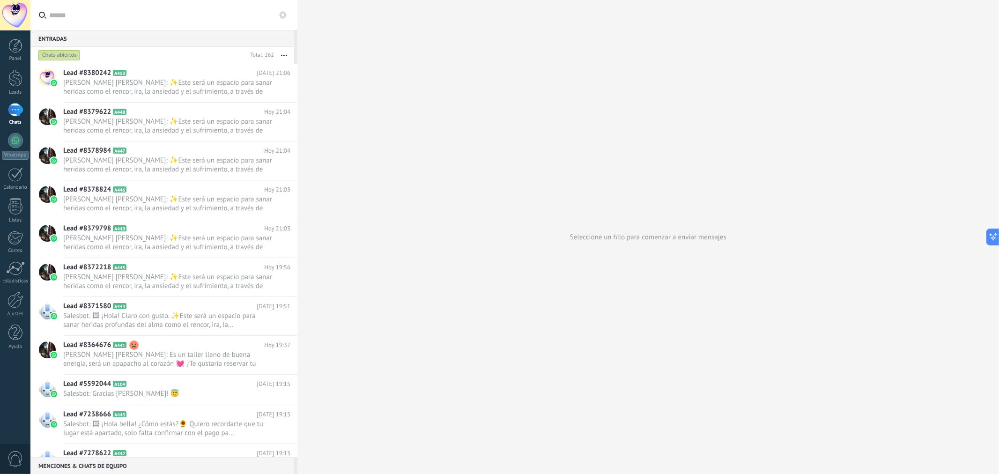
click at [22, 108] on link "1 Chats" at bounding box center [15, 114] width 30 height 22
click at [11, 77] on div at bounding box center [15, 77] width 14 height 17
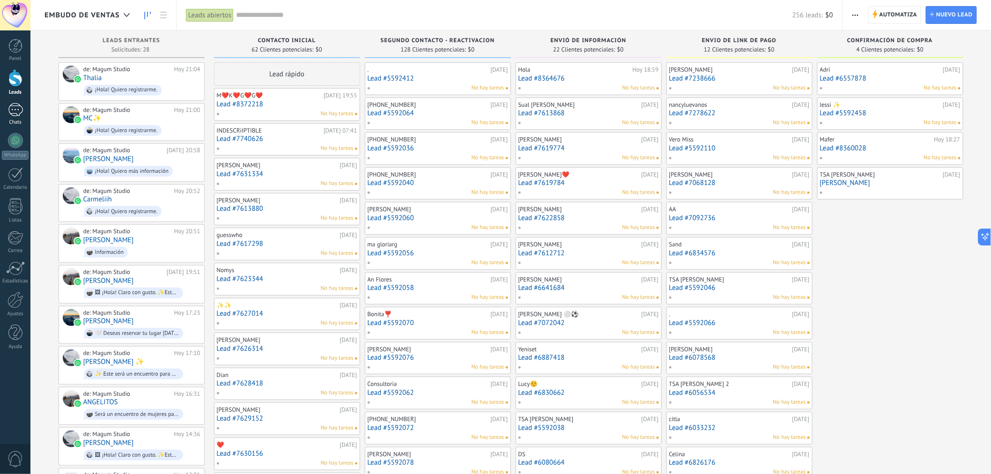
click at [9, 108] on div "1" at bounding box center [15, 110] width 15 height 14
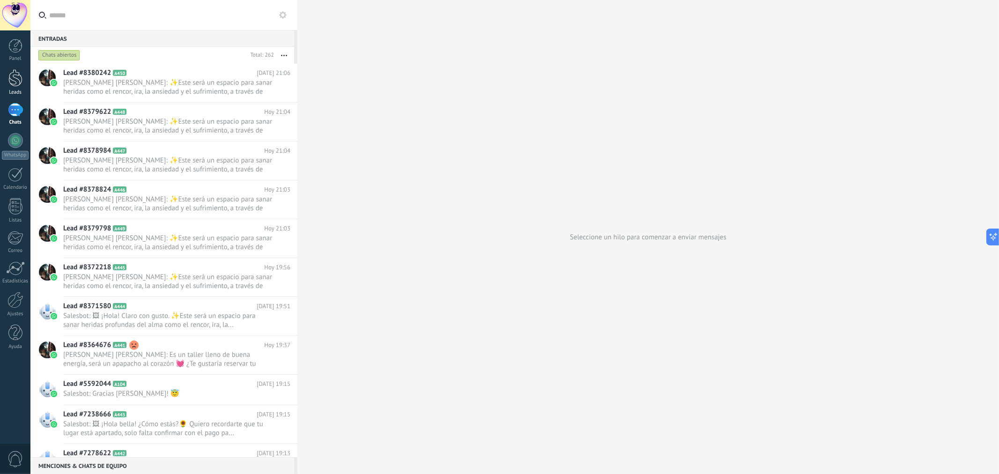
click at [17, 83] on div at bounding box center [15, 77] width 14 height 17
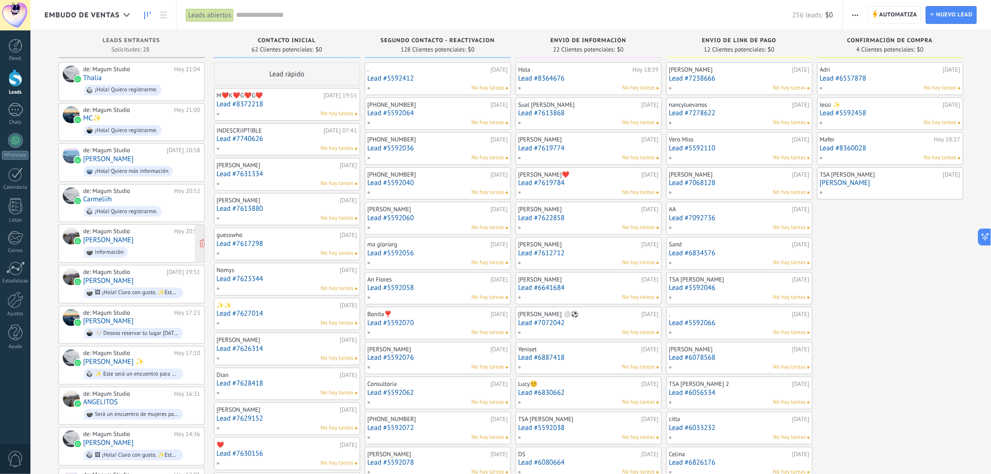
click at [133, 258] on span "Información" at bounding box center [141, 252] width 117 height 15
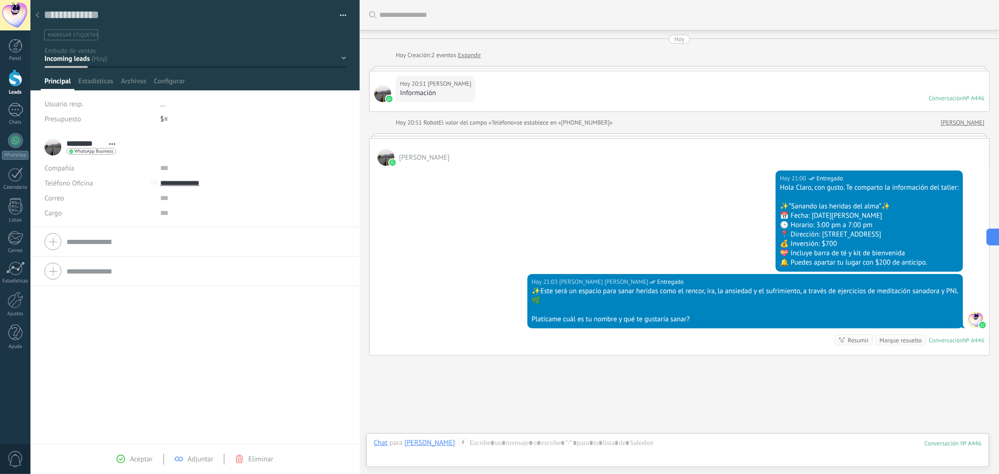
scroll to position [45, 0]
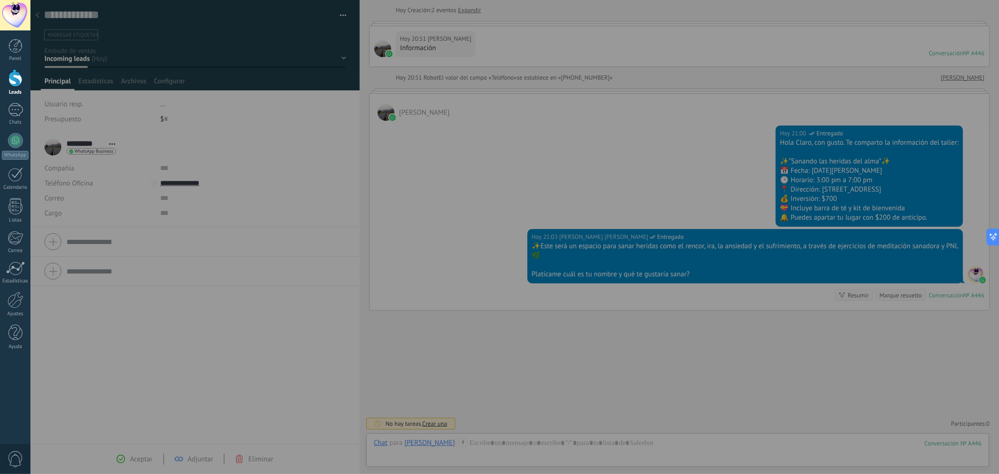
click at [13, 77] on div at bounding box center [15, 77] width 14 height 17
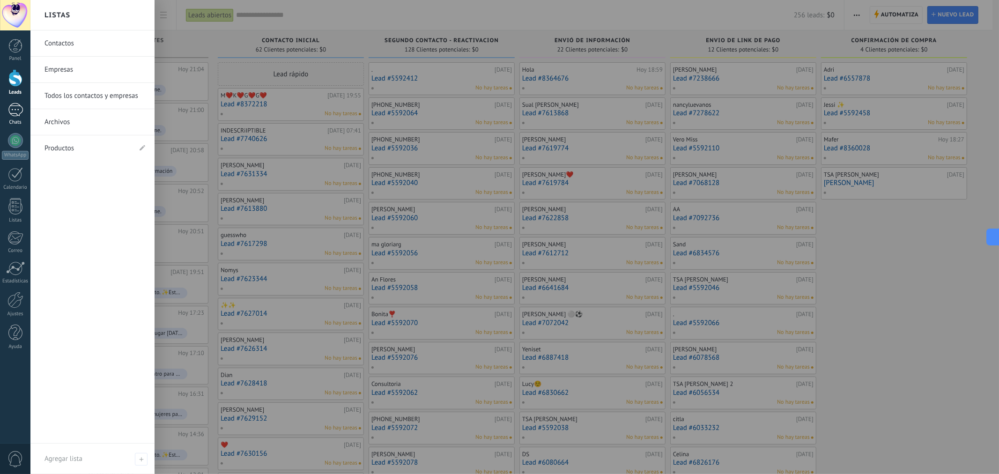
click at [15, 106] on div "1" at bounding box center [15, 110] width 15 height 14
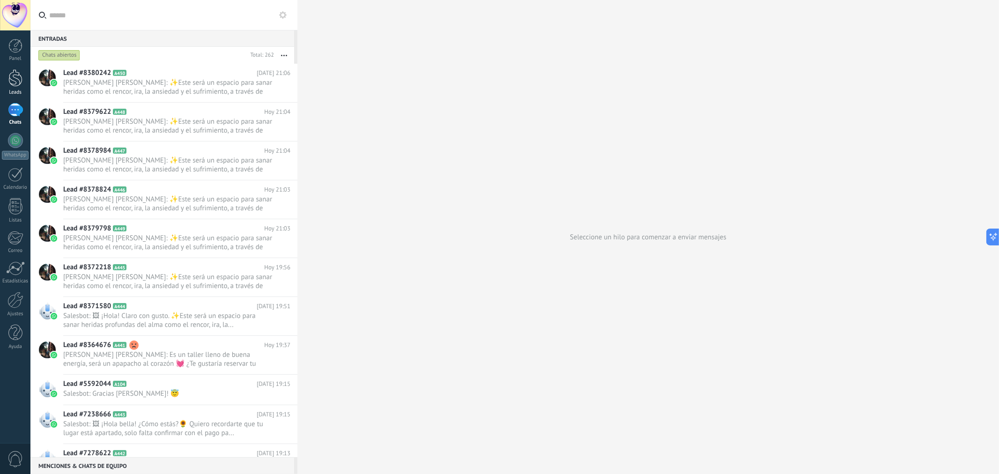
click at [13, 75] on div at bounding box center [15, 77] width 14 height 17
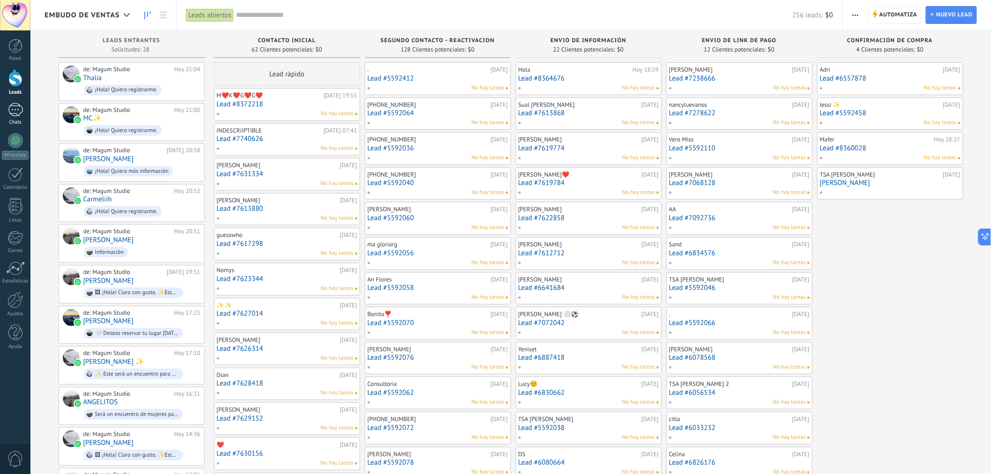
click at [18, 111] on div "1" at bounding box center [15, 110] width 15 height 14
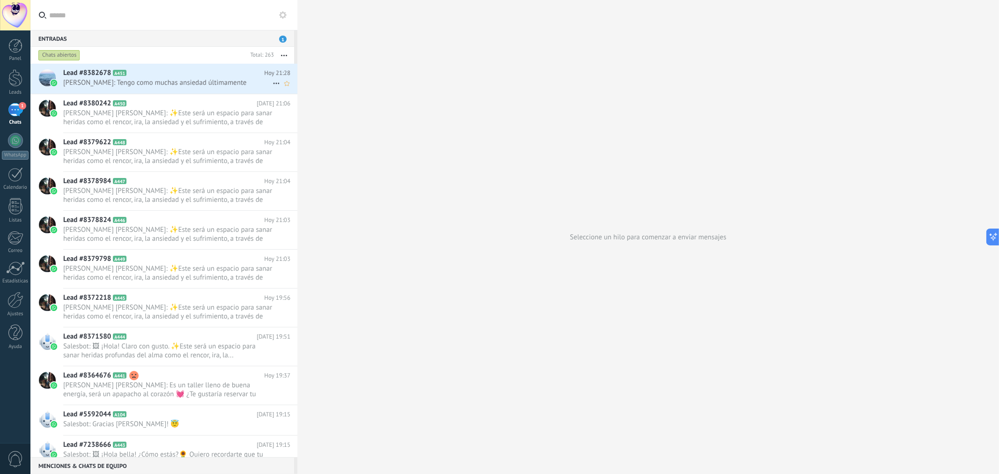
click at [213, 80] on span "[PERSON_NAME]: Tengo como muchas ansiedad últimamente" at bounding box center [167, 82] width 209 height 9
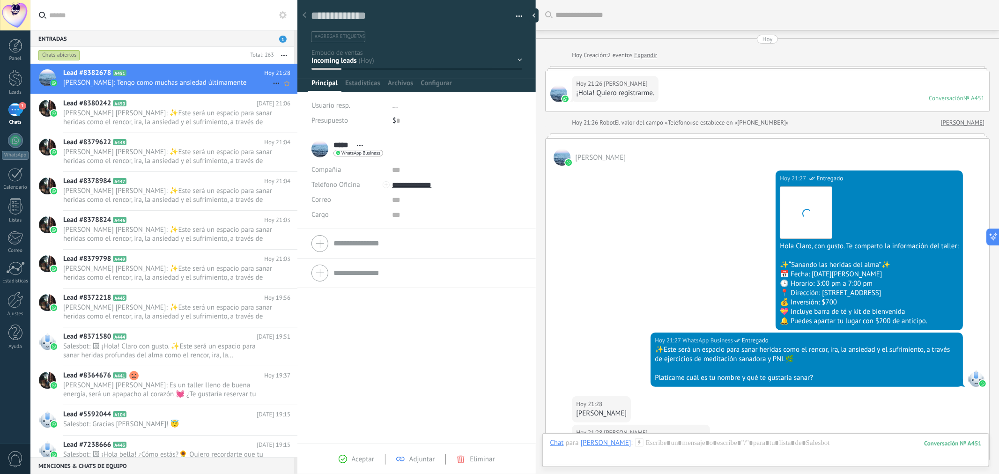
scroll to position [150, 0]
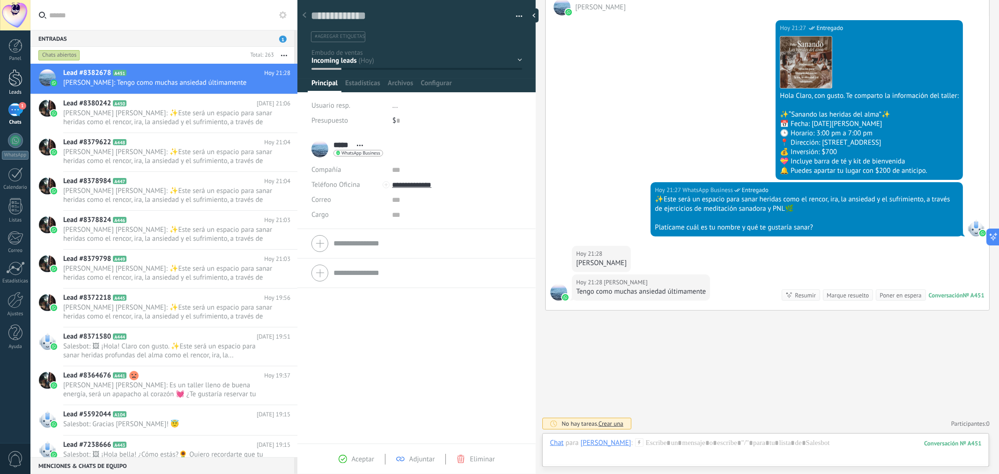
click at [10, 78] on div at bounding box center [15, 77] width 14 height 17
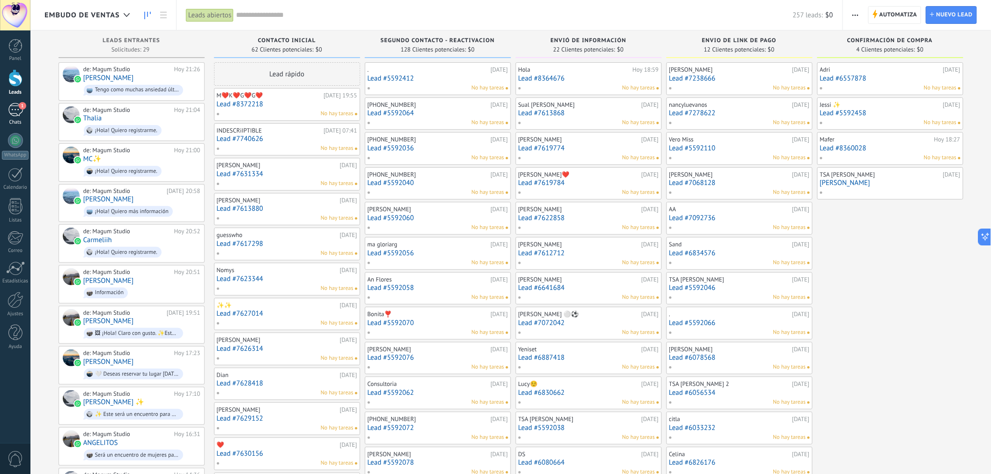
click at [12, 109] on div "1" at bounding box center [15, 110] width 15 height 14
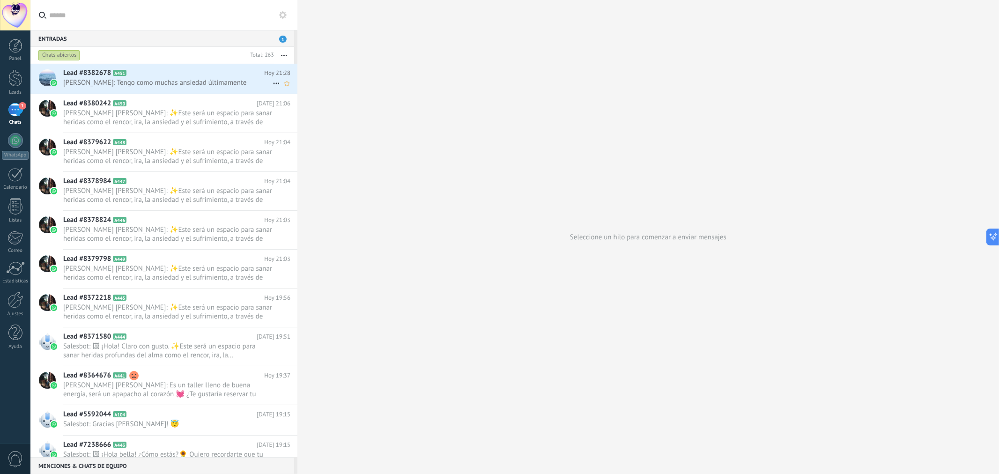
click at [176, 71] on h2 "Lead #8382678 A451" at bounding box center [163, 72] width 201 height 9
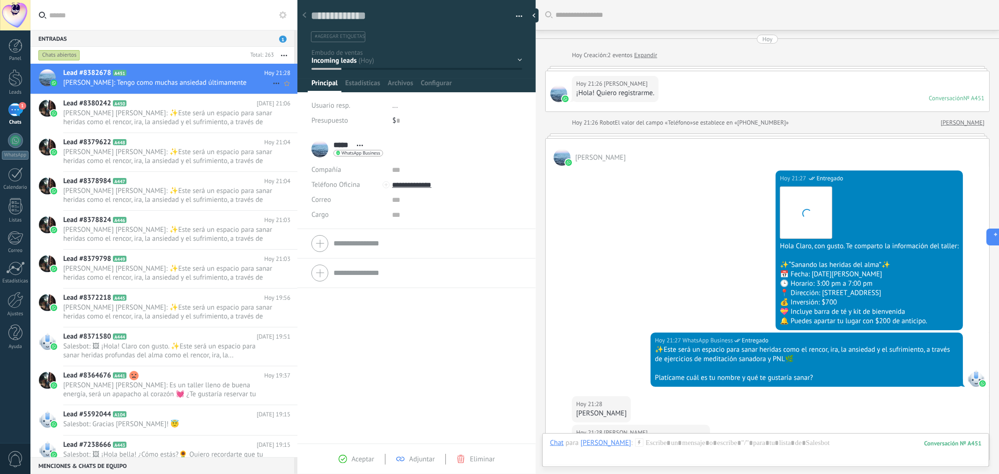
scroll to position [150, 0]
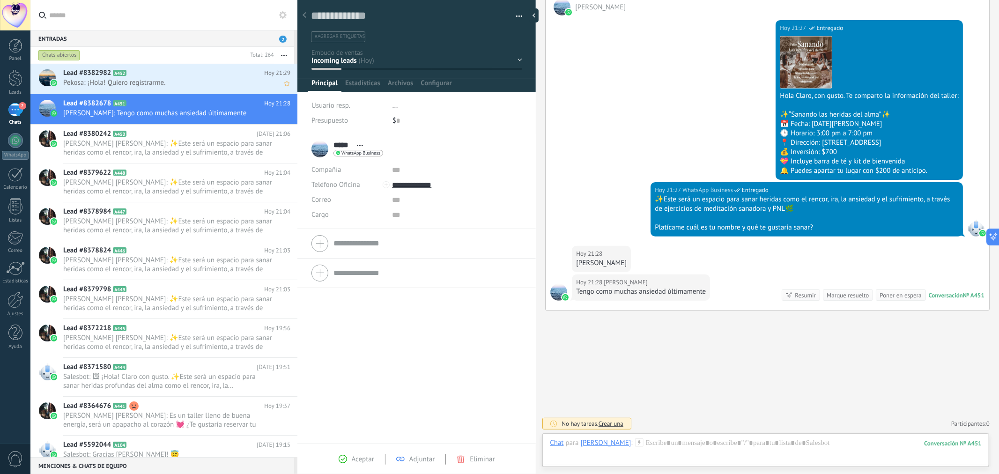
click at [176, 71] on h2 "Lead #8382982 A452" at bounding box center [163, 72] width 201 height 9
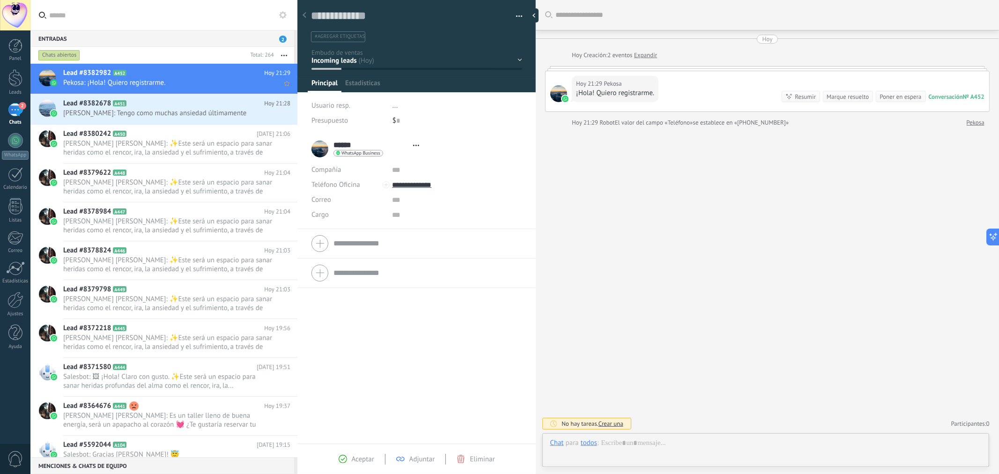
scroll to position [14, 0]
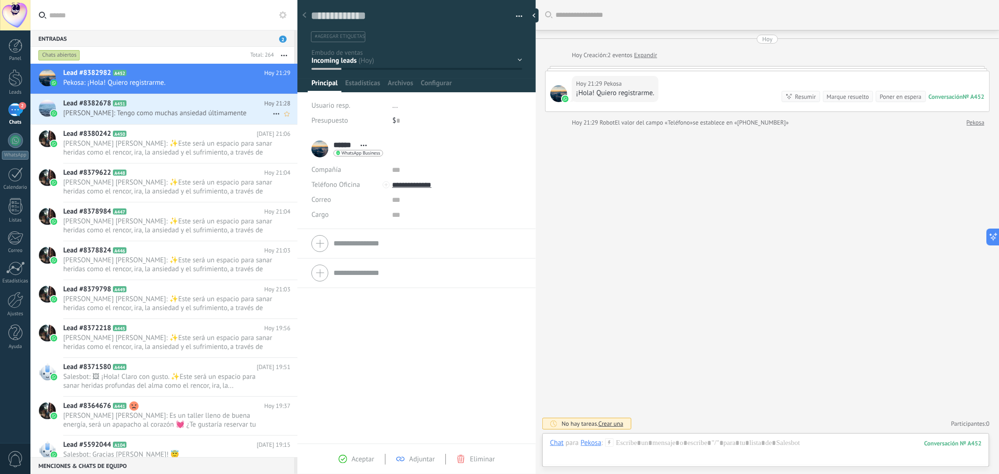
click at [167, 113] on span "[PERSON_NAME]: Tengo como muchas ansiedad últimamente" at bounding box center [167, 113] width 209 height 9
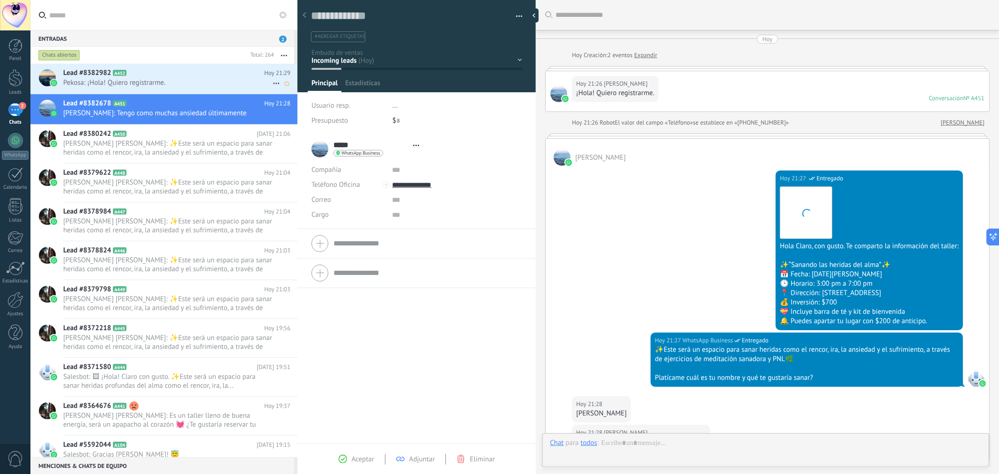
click at [177, 82] on span "Pekosa: ¡Hola! Quiero registrarme." at bounding box center [167, 82] width 209 height 9
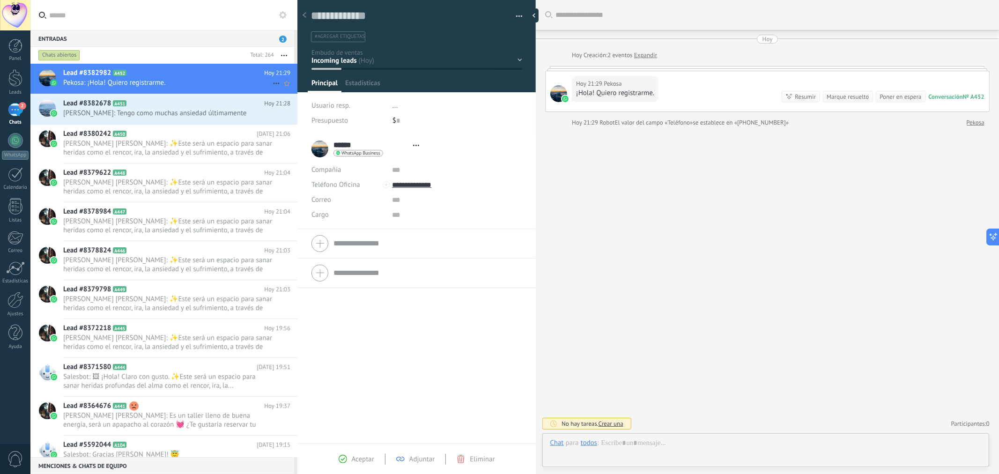
scroll to position [14, 0]
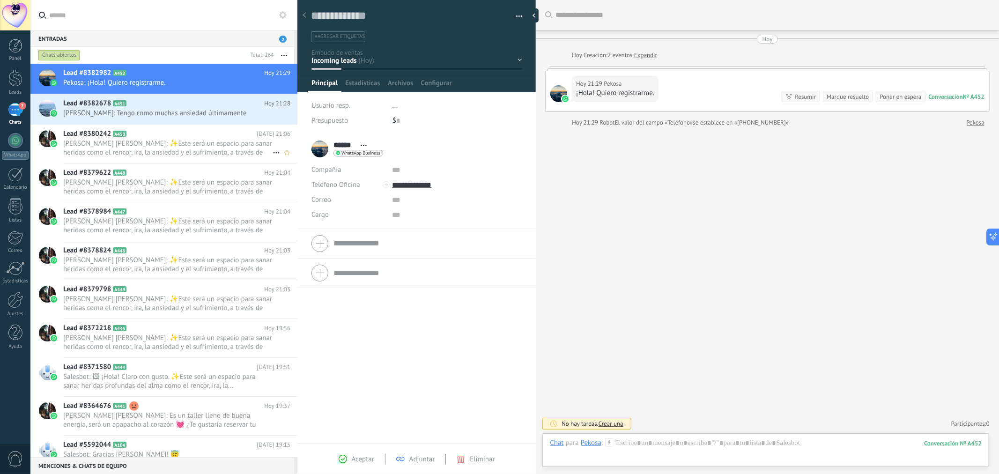
click at [143, 144] on span "[PERSON_NAME] [PERSON_NAME]: ✨Este será un espacio para sanar heridas como el r…" at bounding box center [167, 148] width 209 height 18
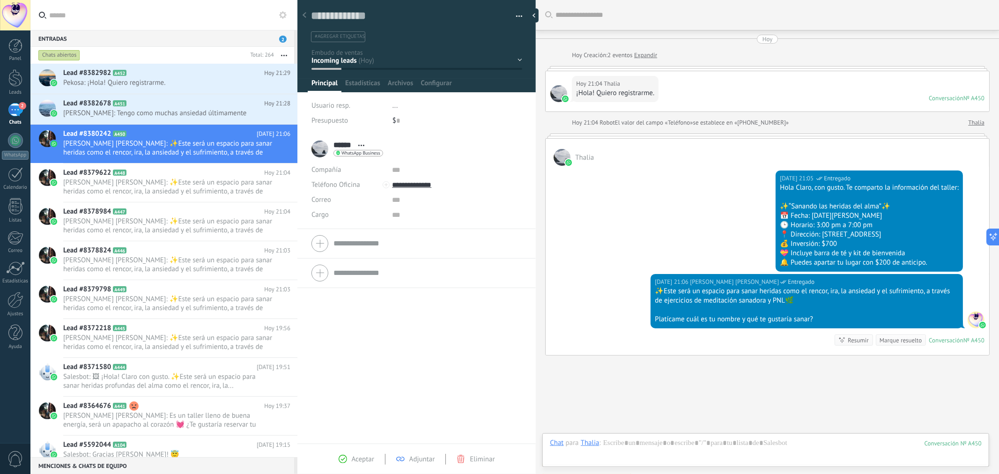
scroll to position [45, 0]
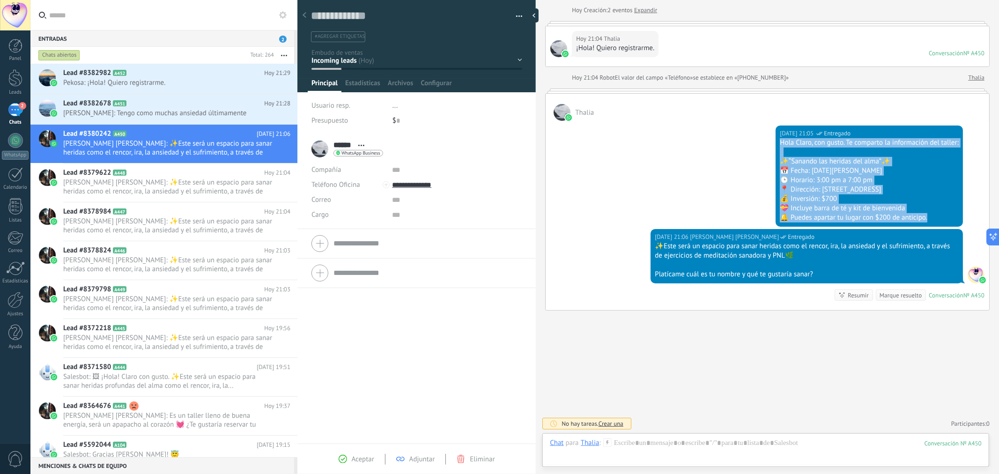
drag, startPoint x: 924, startPoint y: 218, endPoint x: 775, endPoint y: 142, distance: 167.1
click at [775, 142] on div "[DATE] 21:05 [PERSON_NAME] [PERSON_NAME] Entregado [PERSON_NAME], con gusto. Te…" at bounding box center [868, 175] width 187 height 101
click at [819, 180] on div "🕒 Horario: 3:00 pm a 7:00 pm" at bounding box center [869, 180] width 179 height 9
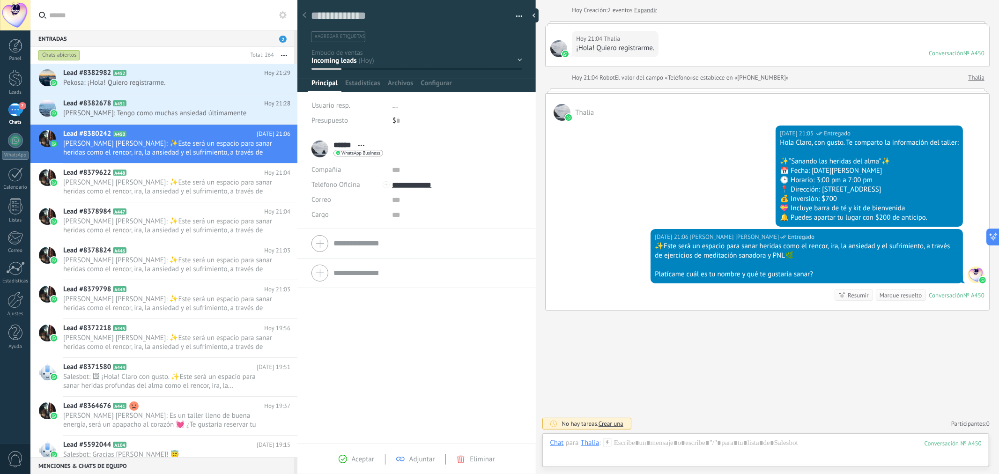
click at [933, 214] on div "🔔 Puedes apartar tu lugar con $200 de anticipo." at bounding box center [869, 217] width 179 height 9
click at [922, 221] on div "🔔 Puedes apartar tu lugar con $200 de anticipo." at bounding box center [869, 217] width 179 height 9
click at [928, 217] on div "🔔 Puedes apartar tu lugar con $200 de anticipo." at bounding box center [869, 217] width 179 height 9
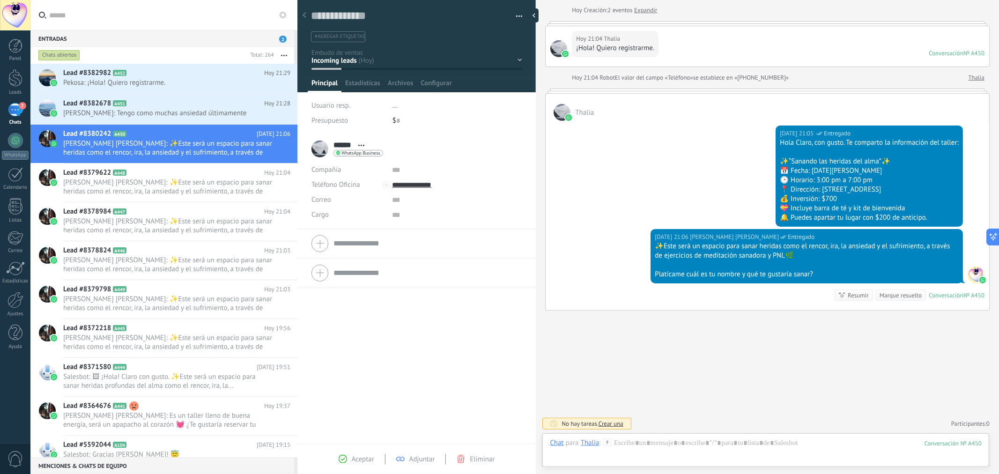
click at [928, 217] on div "🔔 Puedes apartar tu lugar con $200 de anticipo." at bounding box center [869, 217] width 179 height 9
click at [936, 217] on div "🔔 Puedes apartar tu lugar con $200 de anticipo." at bounding box center [869, 217] width 179 height 9
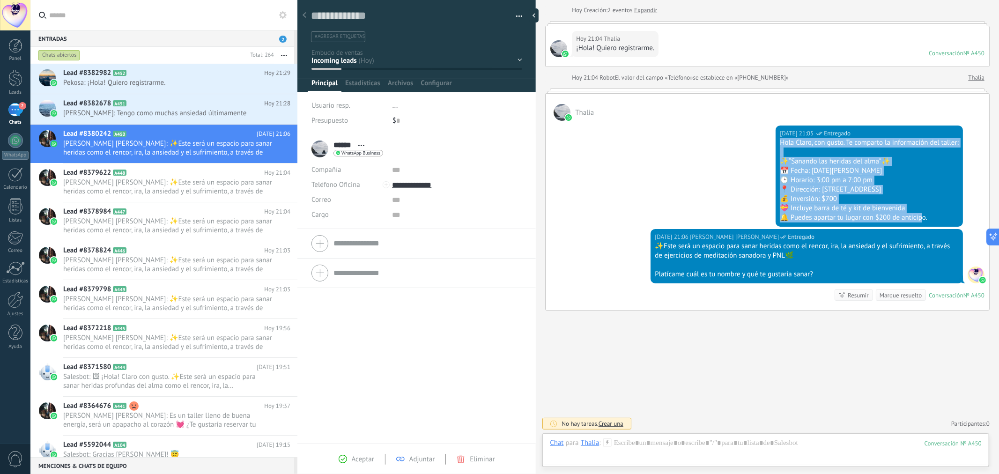
drag, startPoint x: 920, startPoint y: 217, endPoint x: 772, endPoint y: 142, distance: 165.4
click at [775, 142] on div "[DATE] 21:05 [PERSON_NAME] [PERSON_NAME] Entregado [PERSON_NAME], con gusto. Te…" at bounding box center [868, 175] width 187 height 101
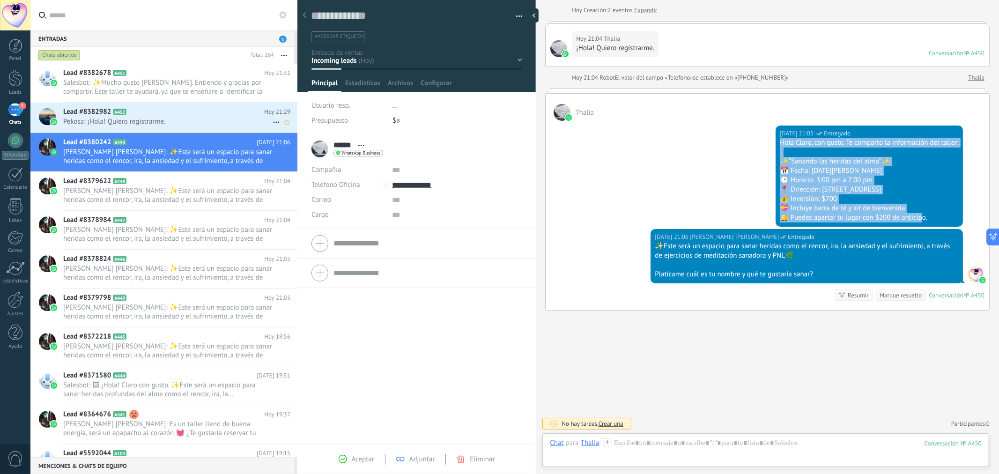
click at [176, 118] on span "Pekosa: ¡Hola! Quiero registrarme." at bounding box center [167, 121] width 209 height 9
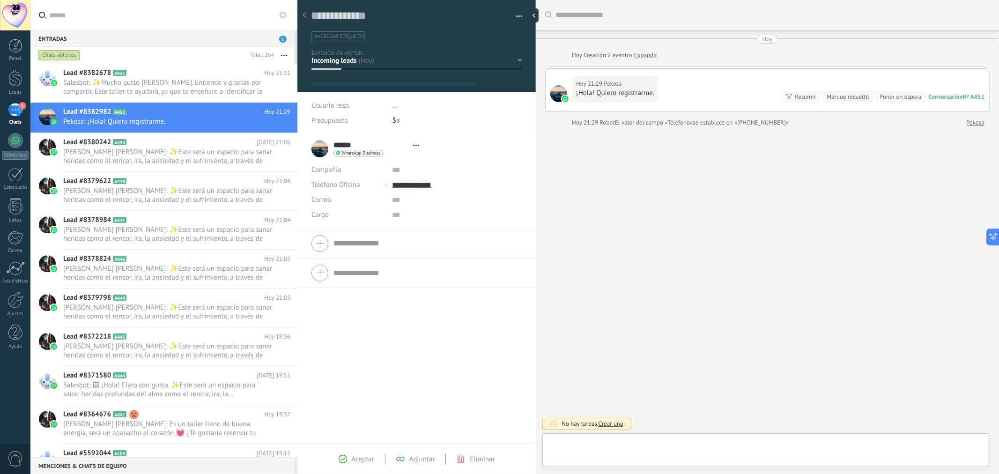
type textarea "**********"
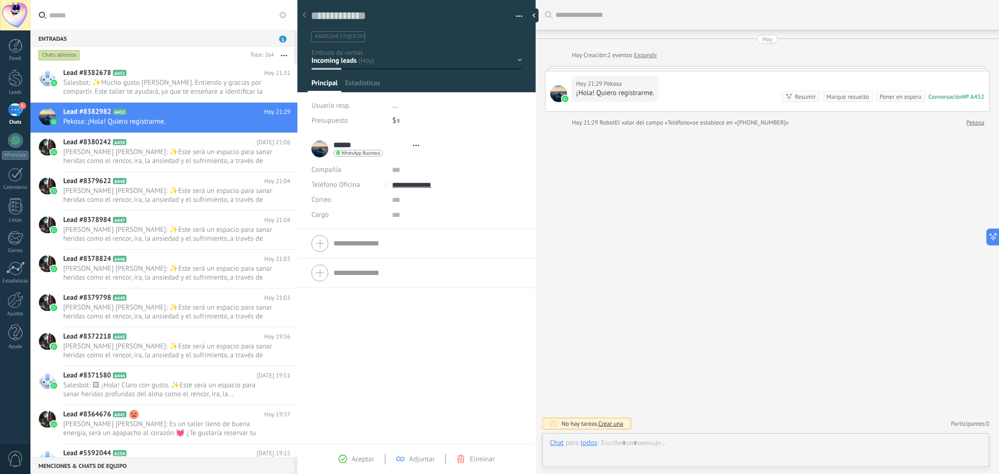
scroll to position [14, 0]
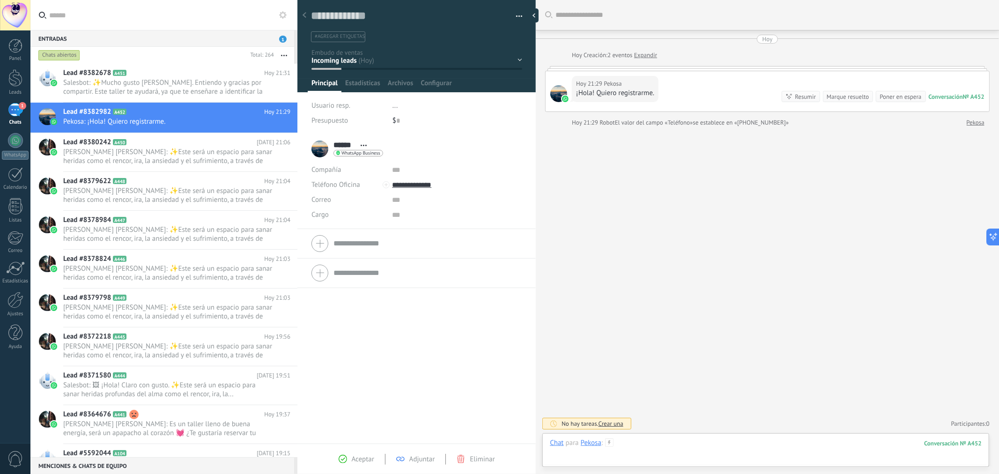
click at [658, 448] on div at bounding box center [766, 452] width 432 height 28
click at [0, 0] on div "Enviar Cancelar Rastrear clics en links ? Reducir links largos y rastrear clics…" at bounding box center [0, 0] width 0 height 0
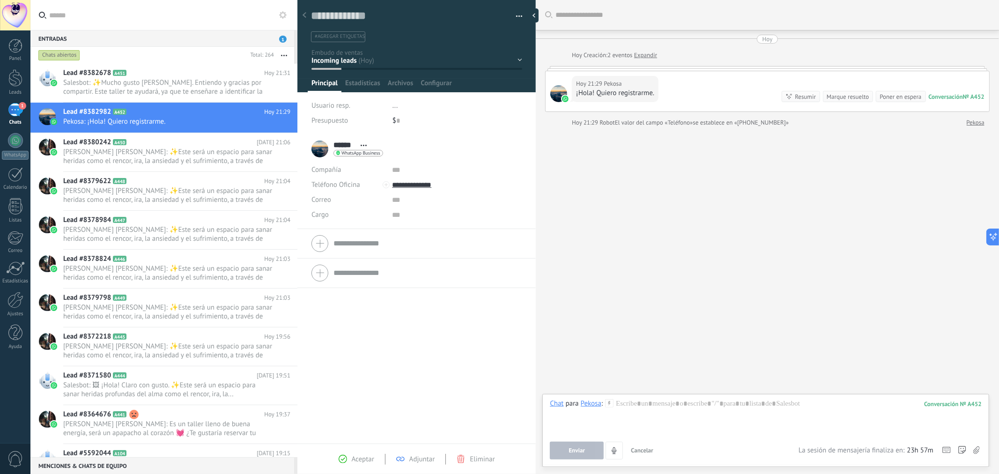
drag, startPoint x: 644, startPoint y: 395, endPoint x: 651, endPoint y: 400, distance: 8.7
click at [651, 400] on div "Chat Correo Nota Tarea Chat para Pekosa : 452 Enviar Cancelar Rastrear clics en…" at bounding box center [765, 430] width 447 height 73
click at [651, 400] on div at bounding box center [766, 417] width 432 height 36
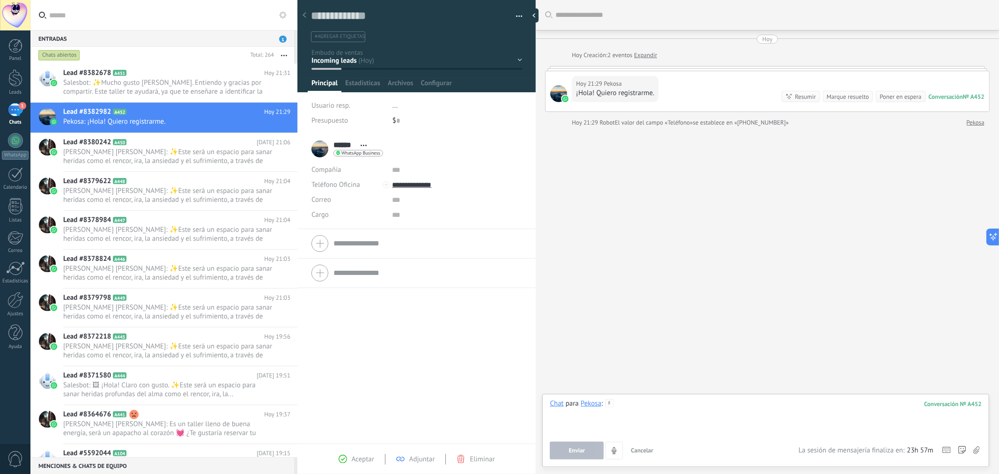
click at [639, 409] on div at bounding box center [766, 417] width 432 height 36
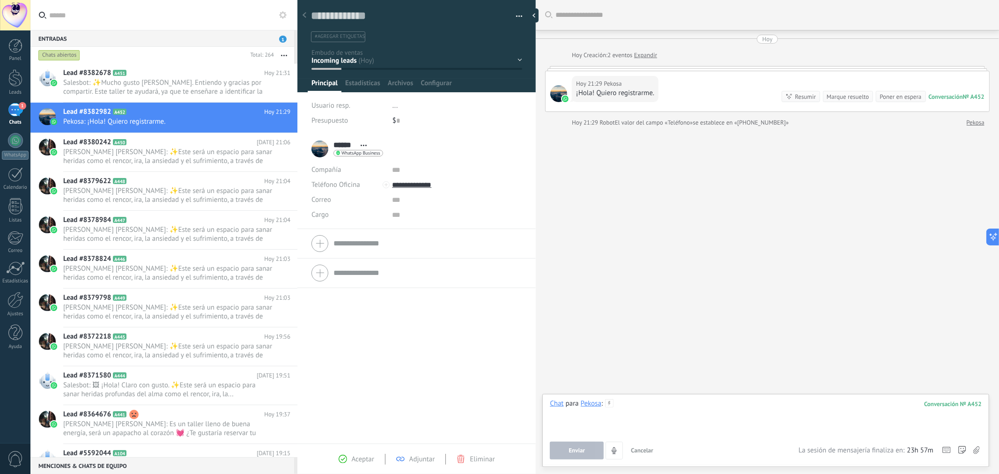
click at [639, 412] on div at bounding box center [766, 417] width 432 height 36
click at [622, 404] on div at bounding box center [766, 417] width 432 height 36
click at [628, 402] on div at bounding box center [766, 417] width 432 height 36
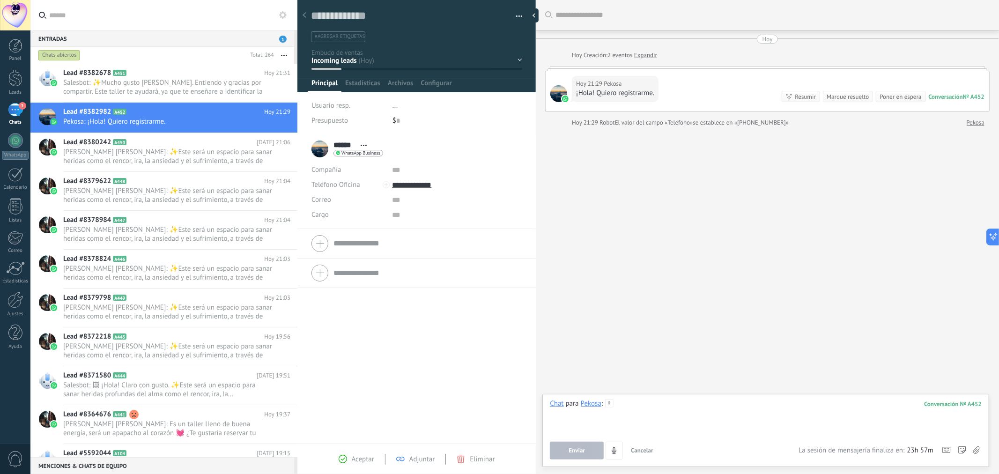
click at [646, 411] on div at bounding box center [766, 417] width 432 height 36
click at [641, 405] on div at bounding box center [766, 417] width 432 height 36
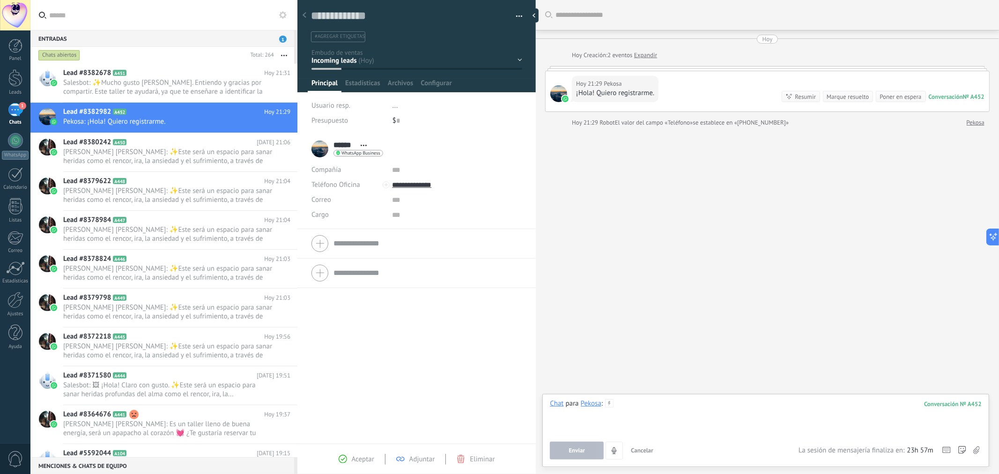
drag, startPoint x: 641, startPoint y: 405, endPoint x: 633, endPoint y: 405, distance: 8.4
click at [633, 405] on div at bounding box center [766, 417] width 432 height 36
click at [668, 403] on div at bounding box center [766, 417] width 432 height 36
paste div
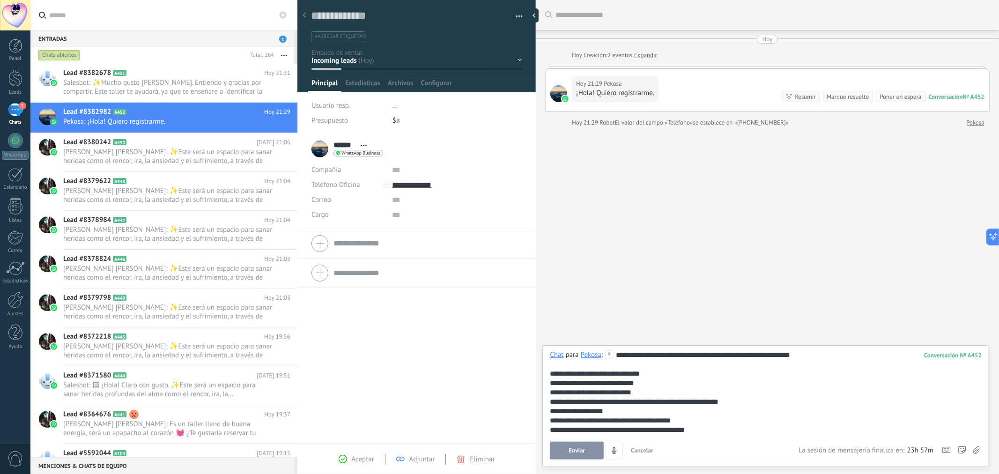
click at [581, 449] on span "Enviar" at bounding box center [577, 450] width 16 height 7
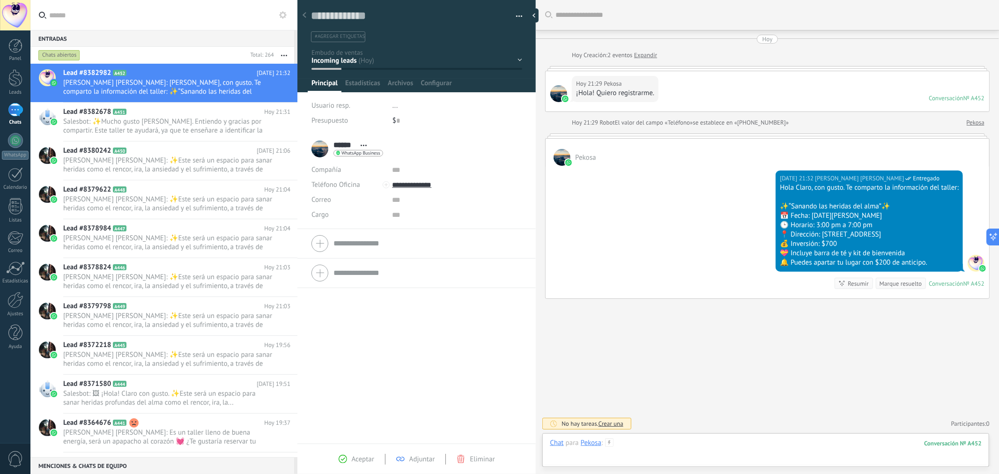
click at [644, 441] on div at bounding box center [766, 452] width 432 height 28
click at [0, 0] on div "Enviar Cancelar Rastrear clics en links ? Reducir links largos y rastrear clics…" at bounding box center [0, 0] width 0 height 0
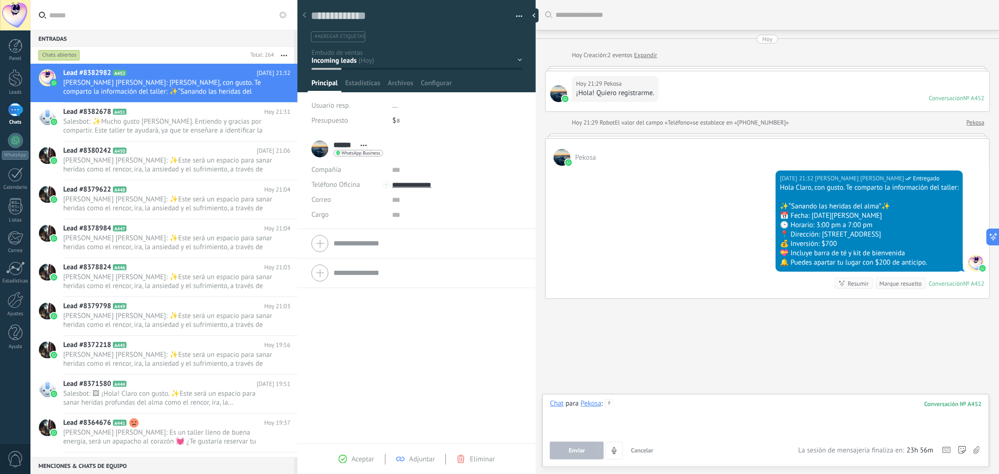
click at [672, 401] on div at bounding box center [766, 417] width 432 height 36
click at [658, 413] on div at bounding box center [766, 417] width 432 height 36
paste div
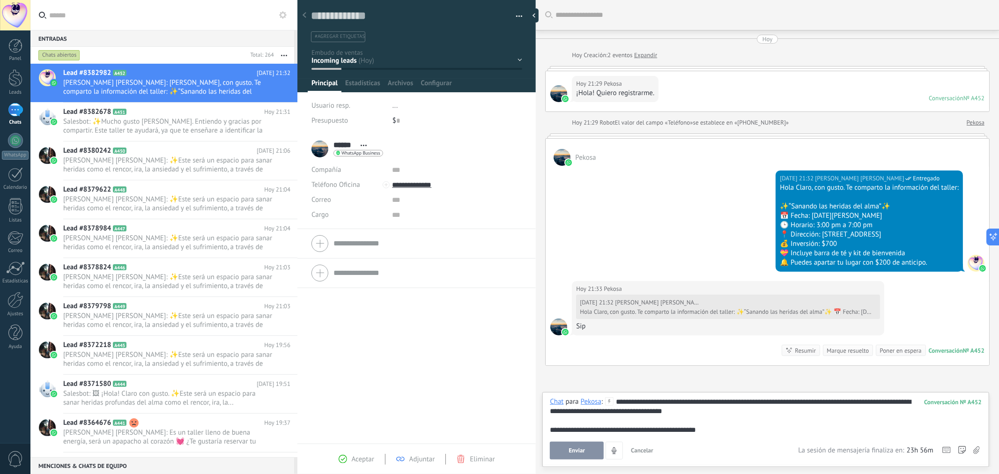
scroll to position [55, 0]
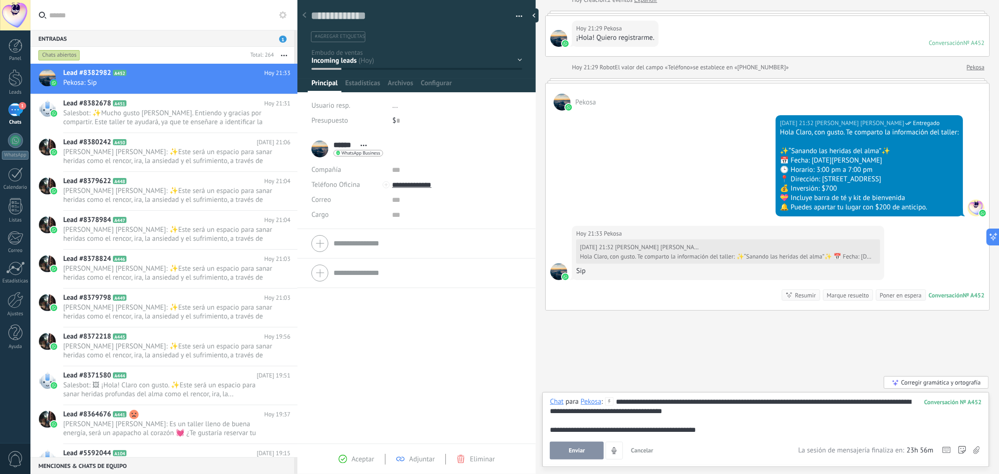
click at [574, 443] on button "Enviar" at bounding box center [577, 450] width 54 height 18
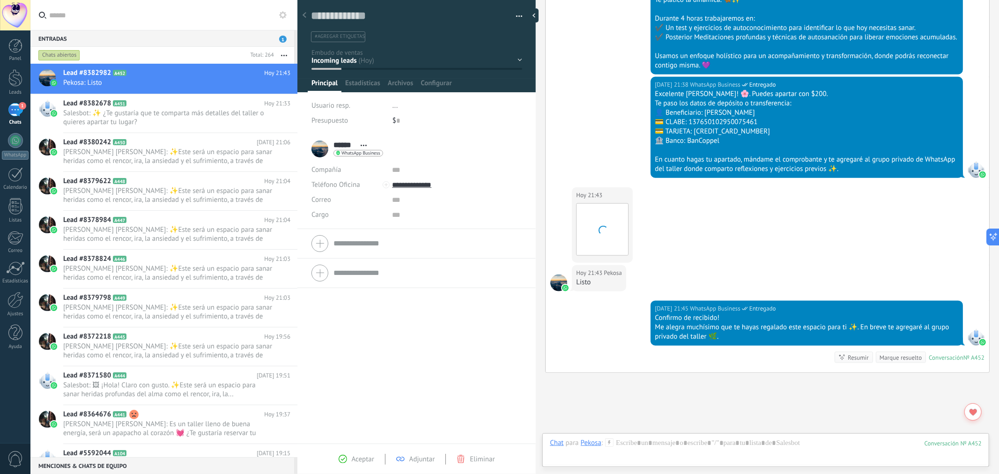
scroll to position [800, 0]
